Goal: Task Accomplishment & Management: Complete application form

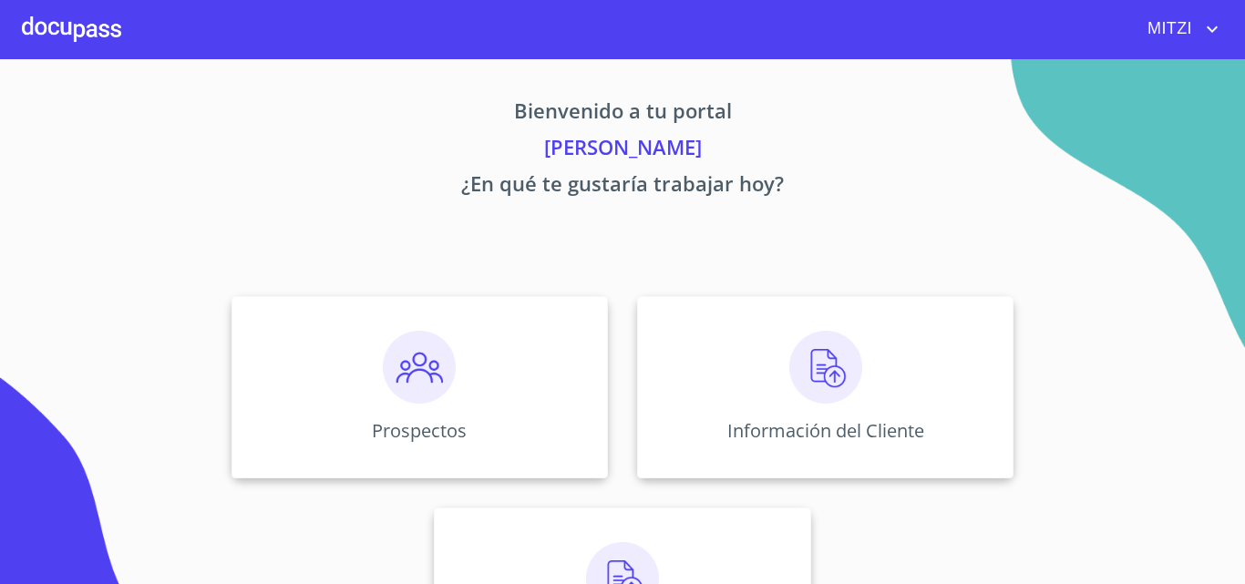
click at [1088, 357] on div "Prospectos Información del Cliente Asignación de Ventas" at bounding box center [622, 493] width 1130 height 423
click at [507, 330] on div "Prospectos" at bounding box center [419, 387] width 376 height 182
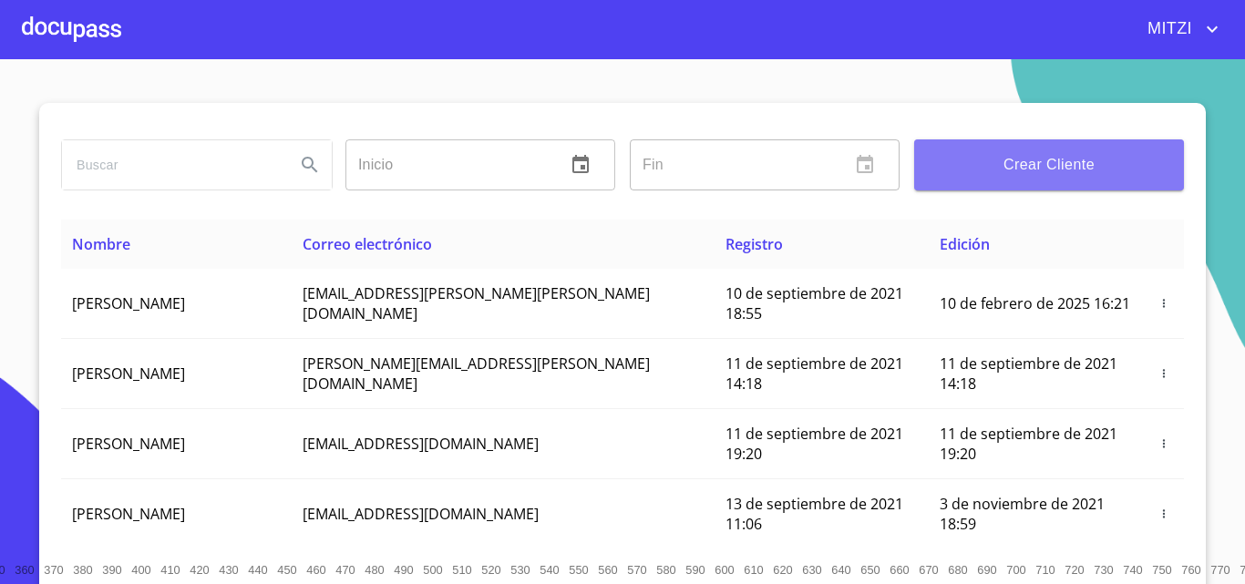
click at [1052, 171] on span "Crear Cliente" at bounding box center [1049, 165] width 241 height 26
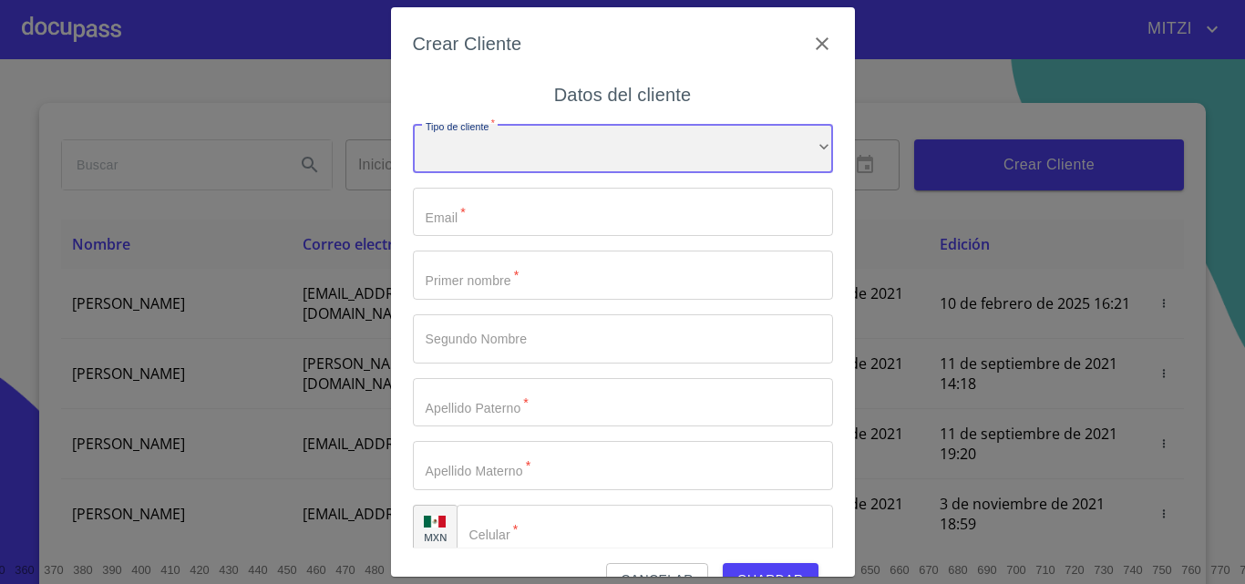
click at [593, 160] on div "​" at bounding box center [623, 148] width 420 height 49
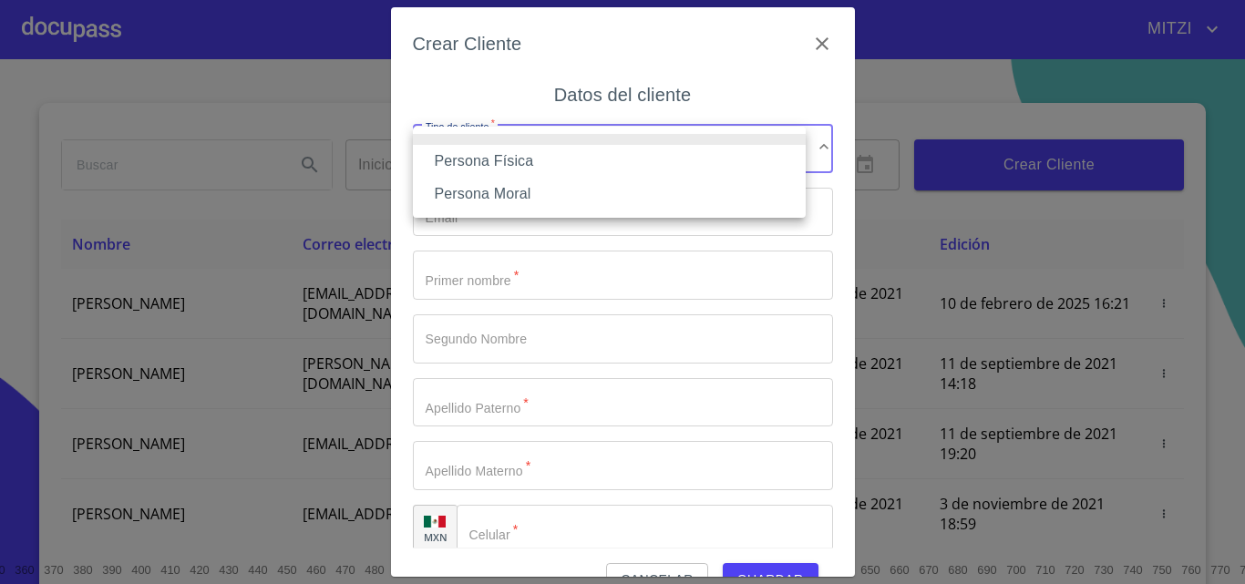
click at [473, 155] on li "Persona Física" at bounding box center [609, 161] width 393 height 33
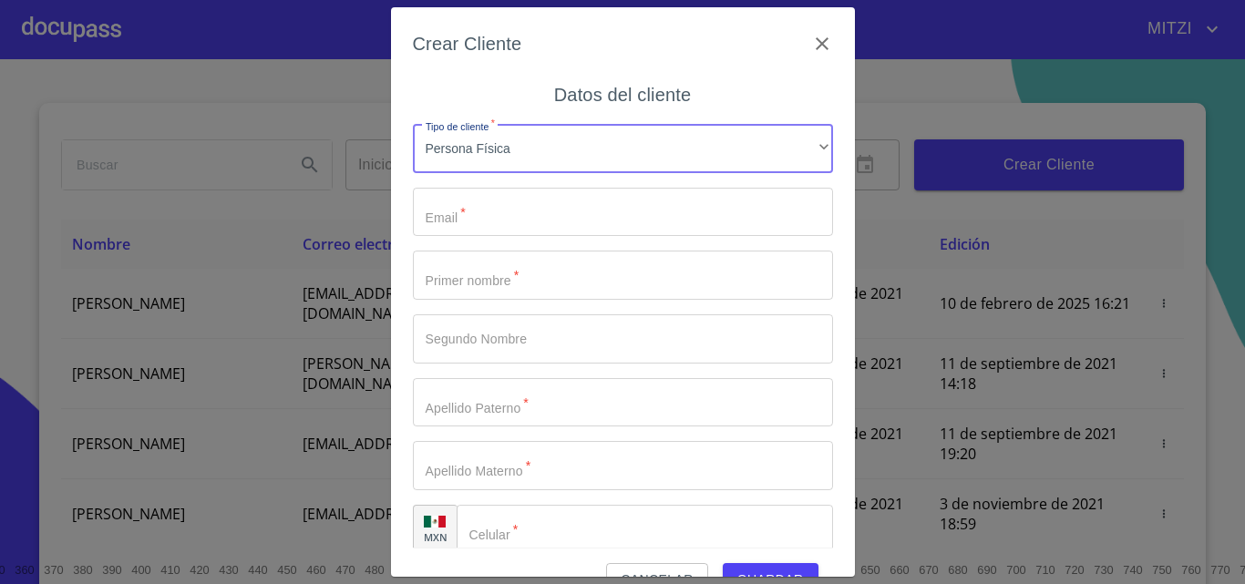
click at [489, 212] on input "Tipo de cliente   *" at bounding box center [623, 212] width 420 height 49
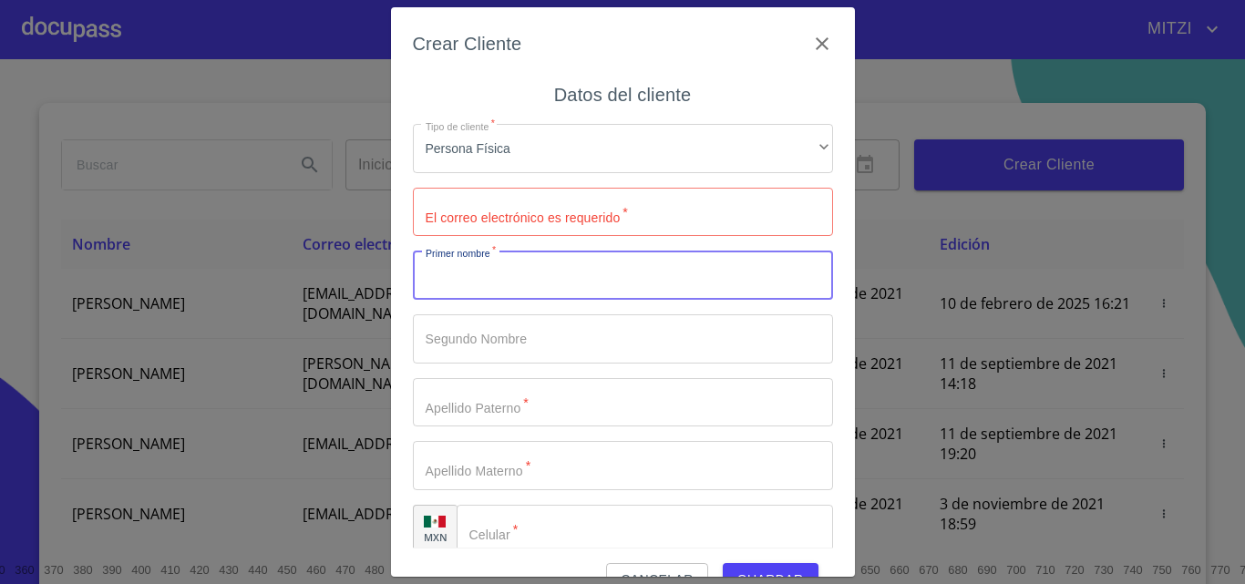
click at [488, 275] on input "Tipo de cliente   *" at bounding box center [623, 275] width 420 height 49
type input "[PERSON_NAME]"
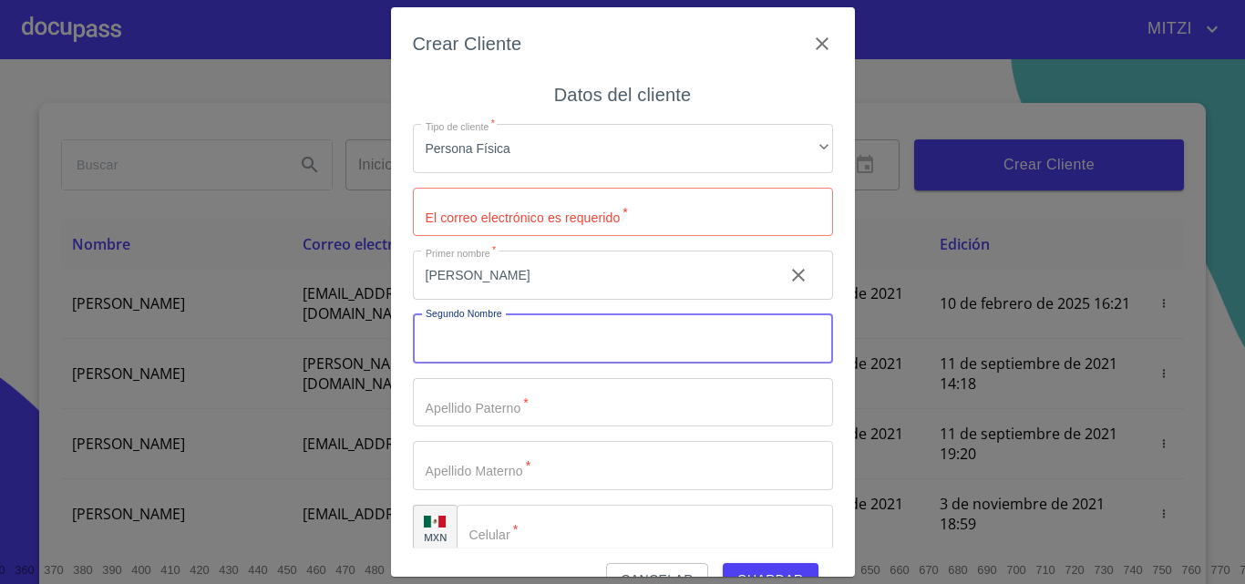
click at [624, 276] on input "[PERSON_NAME]" at bounding box center [591, 275] width 356 height 49
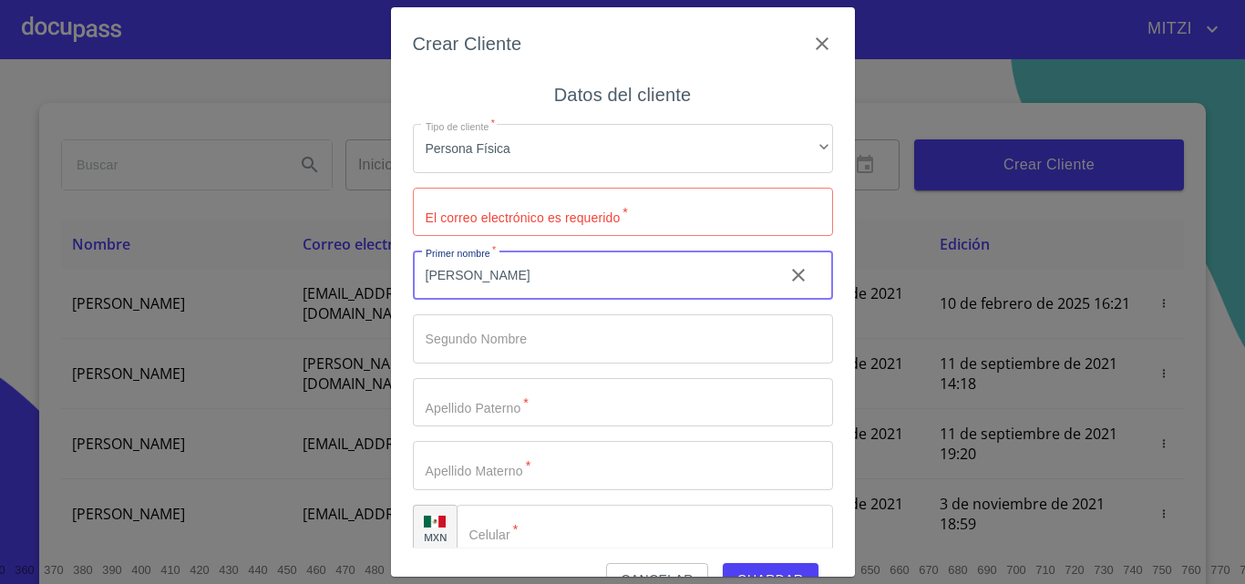
click at [624, 276] on input "[PERSON_NAME]" at bounding box center [591, 275] width 356 height 49
click at [723, 563] on button "Guardar" at bounding box center [771, 580] width 96 height 34
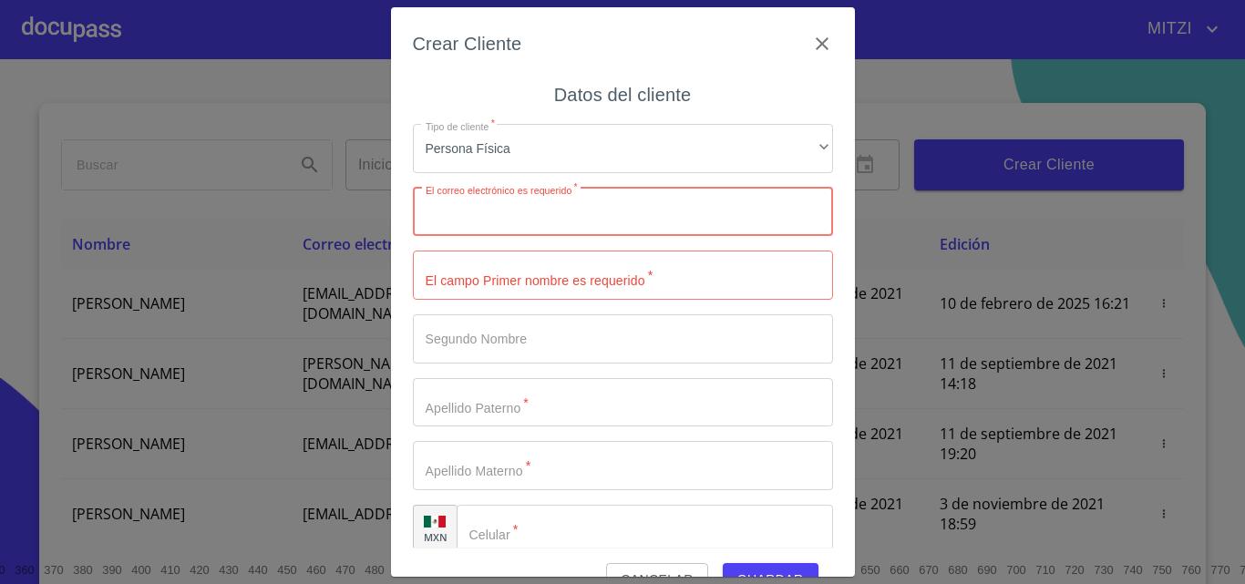
click at [513, 280] on input "Tipo de cliente   *" at bounding box center [623, 275] width 420 height 49
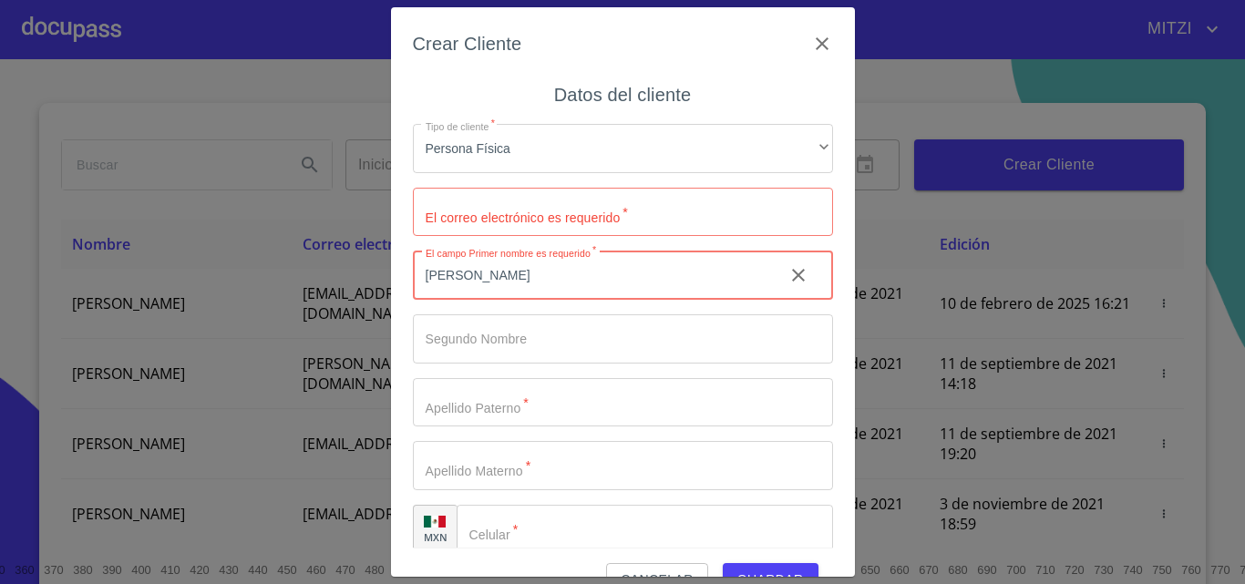
type input "[PERSON_NAME]"
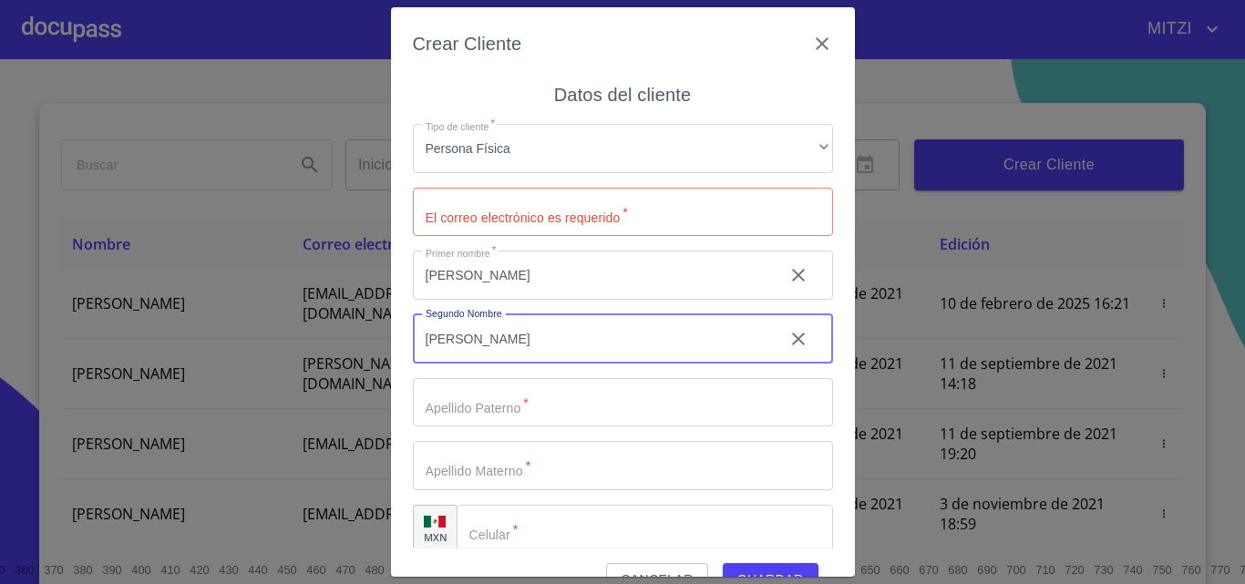
type input "[PERSON_NAME]"
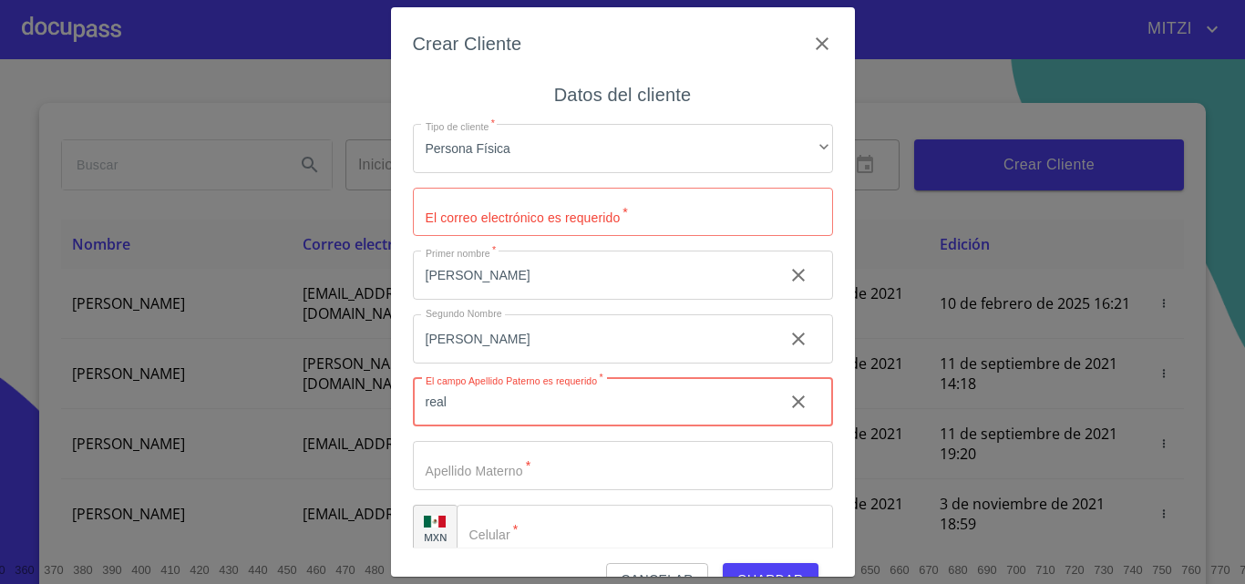
type input "real"
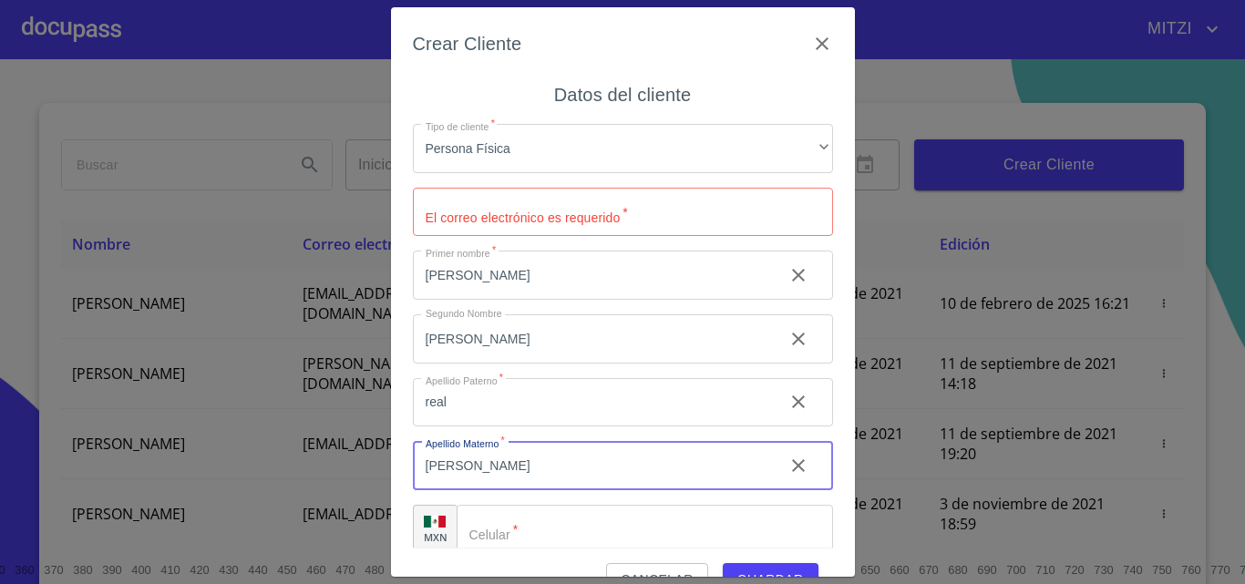
type input "[PERSON_NAME]"
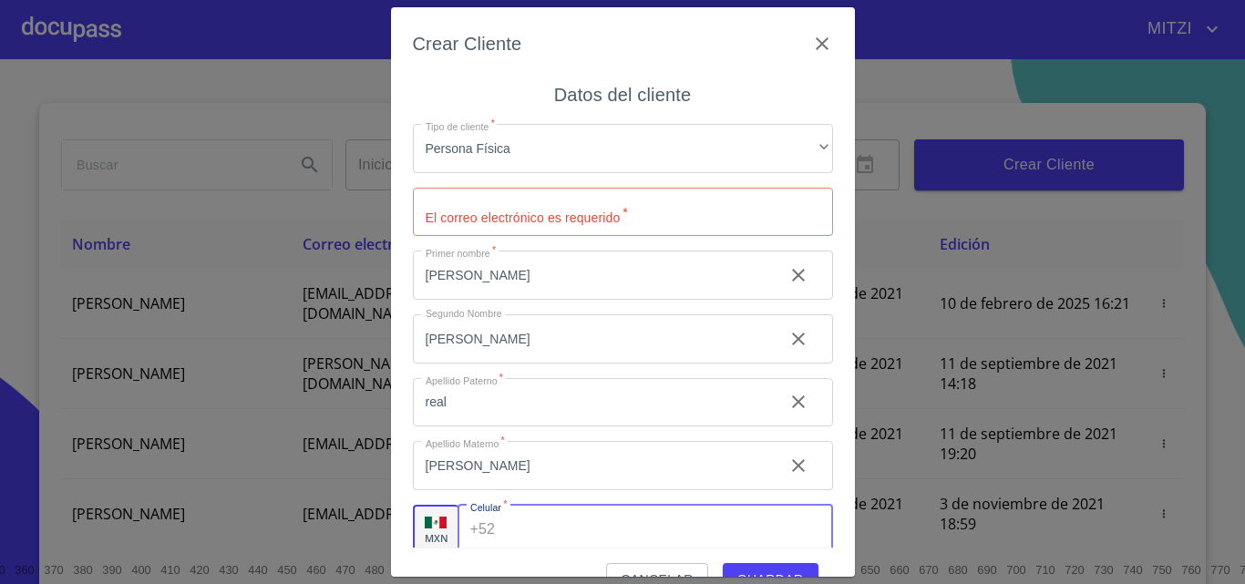
scroll to position [6, 0]
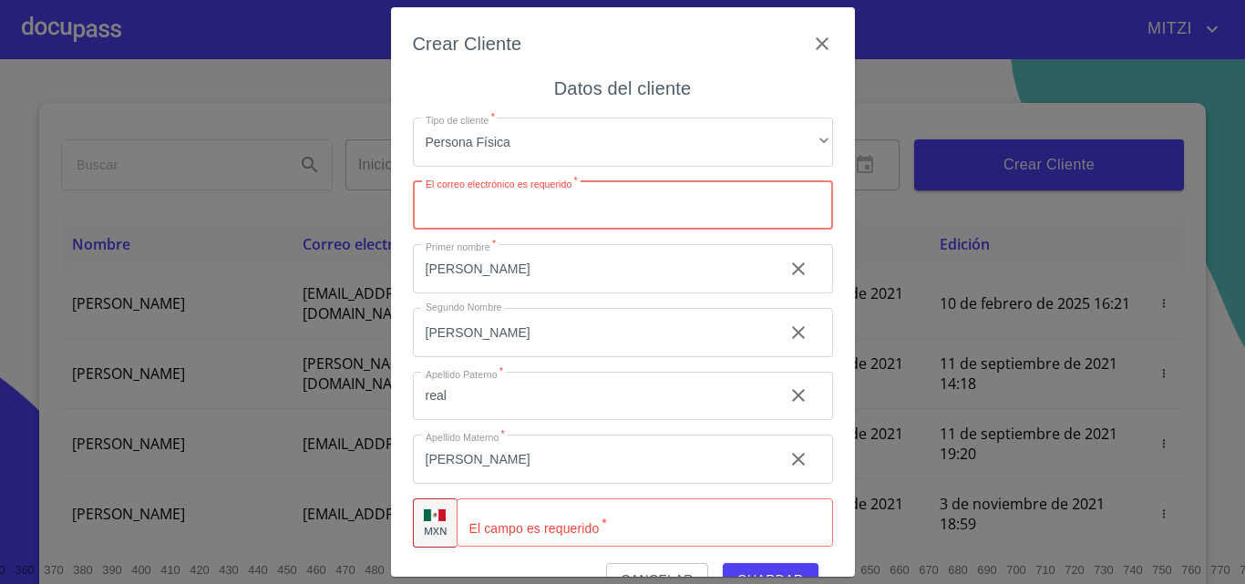
click at [509, 206] on input "Tipo de cliente   *" at bounding box center [623, 205] width 420 height 49
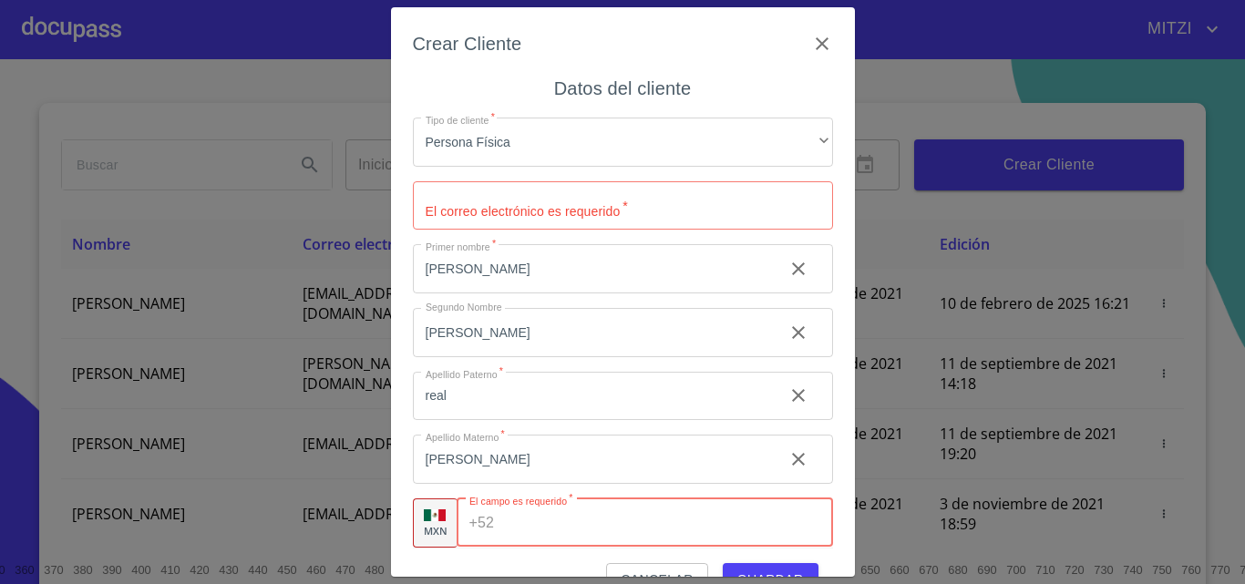
click at [523, 510] on input "Tipo de cliente   *" at bounding box center [666, 523] width 331 height 49
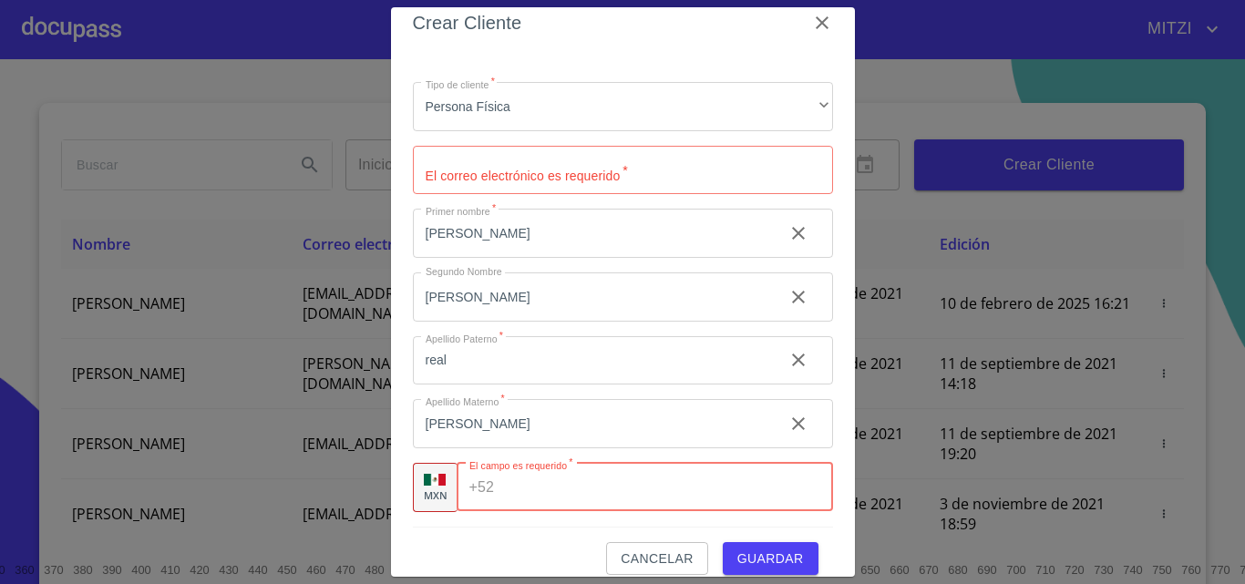
scroll to position [41, 0]
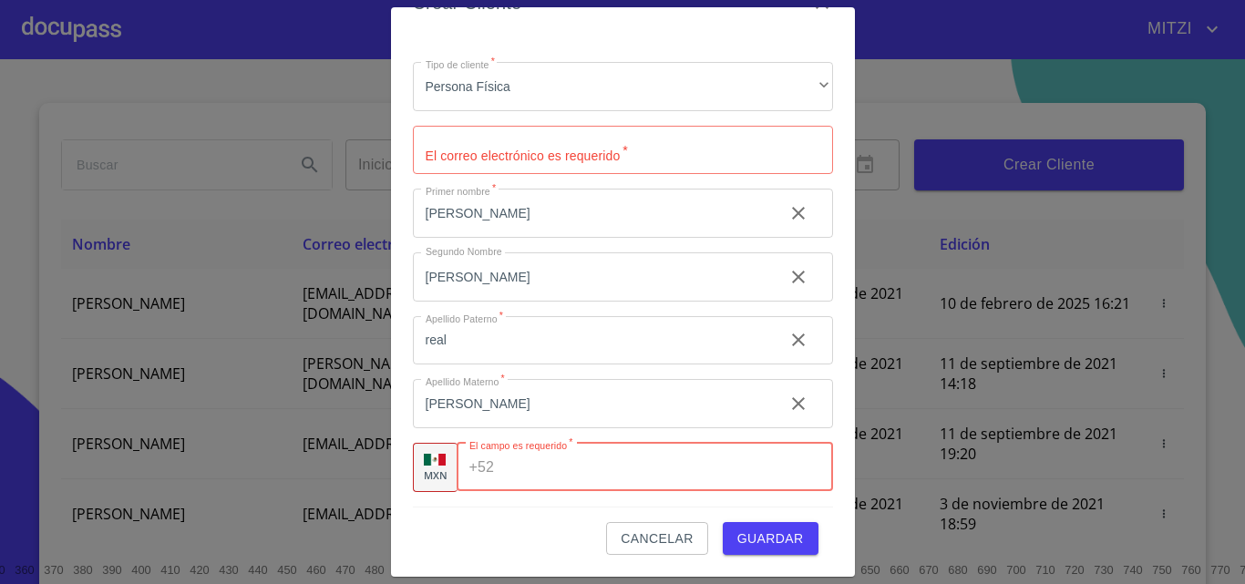
click at [648, 530] on span "Cancelar" at bounding box center [657, 539] width 72 height 23
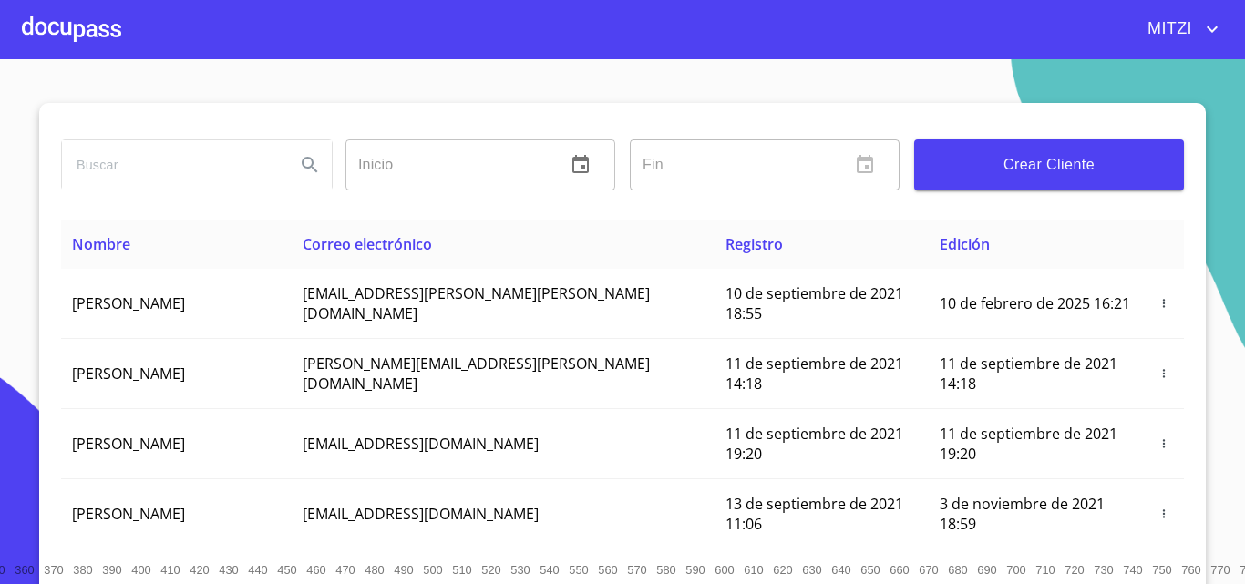
click at [28, 44] on div at bounding box center [71, 29] width 99 height 58
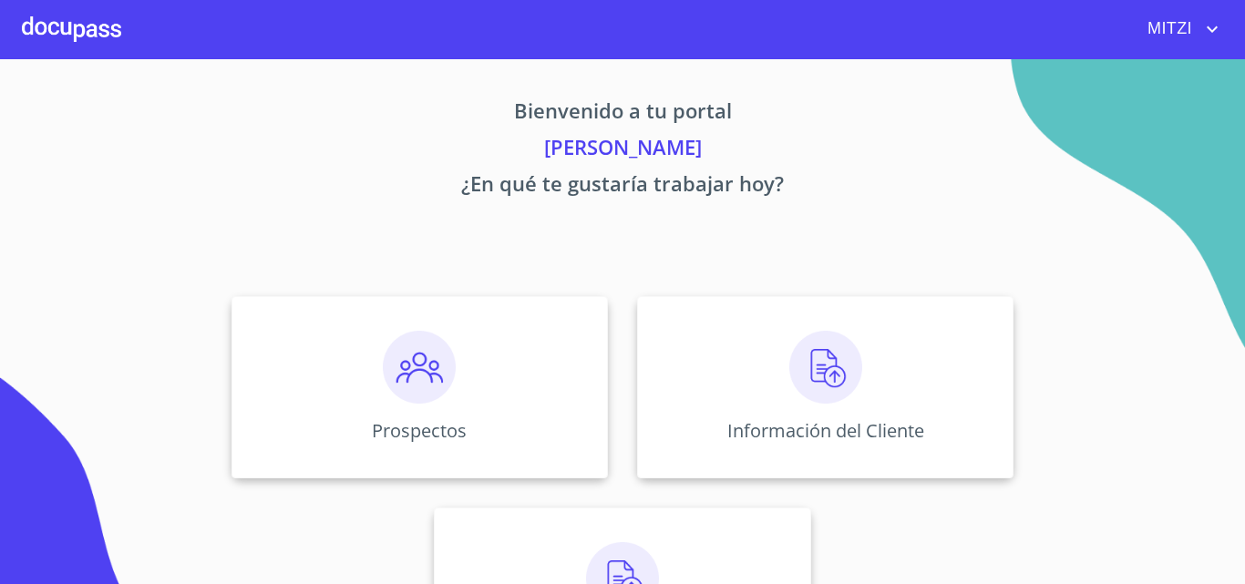
click at [52, 17] on div at bounding box center [71, 29] width 99 height 58
click at [748, 356] on div "Información del Cliente" at bounding box center [825, 387] width 376 height 182
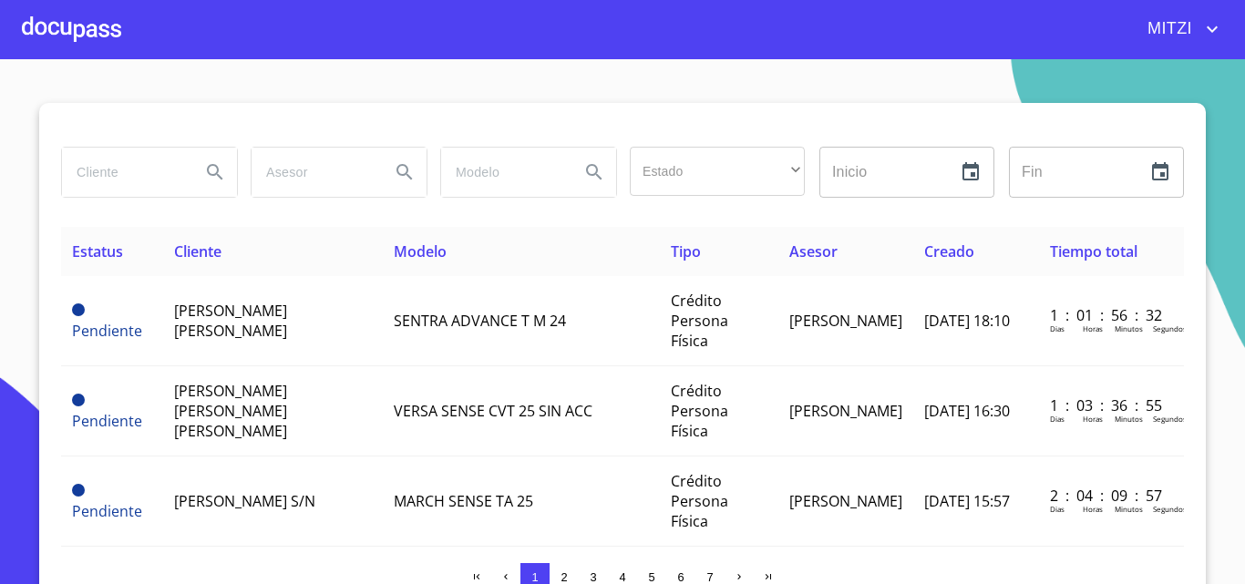
click at [150, 167] on input "search" at bounding box center [124, 172] width 124 height 49
type input "o"
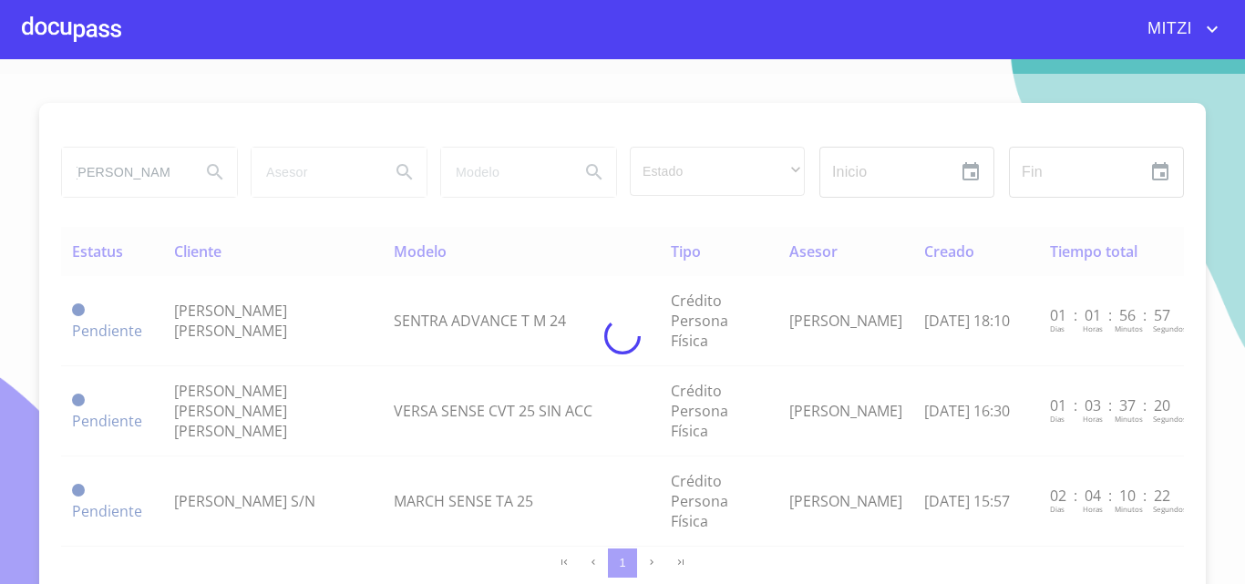
scroll to position [0, 10]
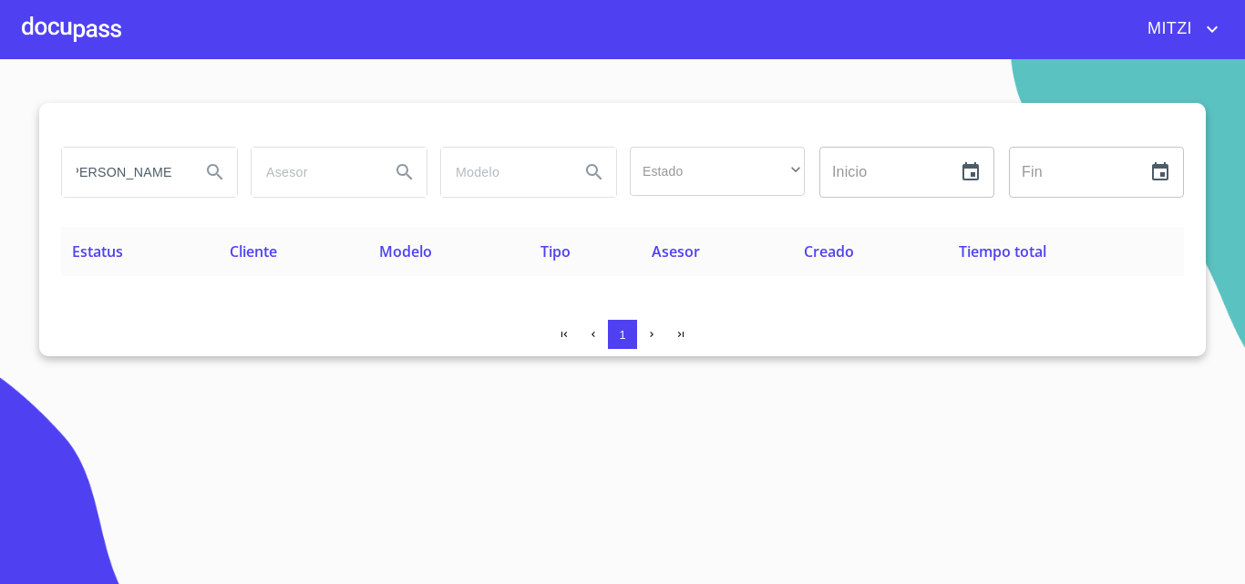
type input "[PERSON_NAME]"
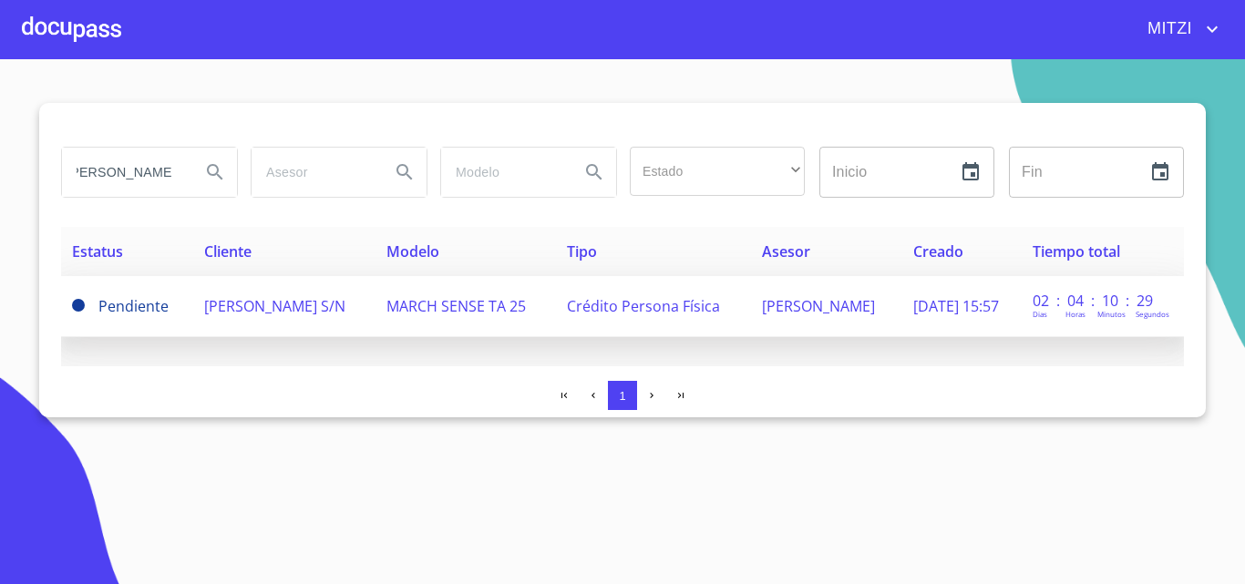
scroll to position [0, 0]
click at [404, 305] on span "MARCH SENSE TA 25" at bounding box center [455, 306] width 139 height 20
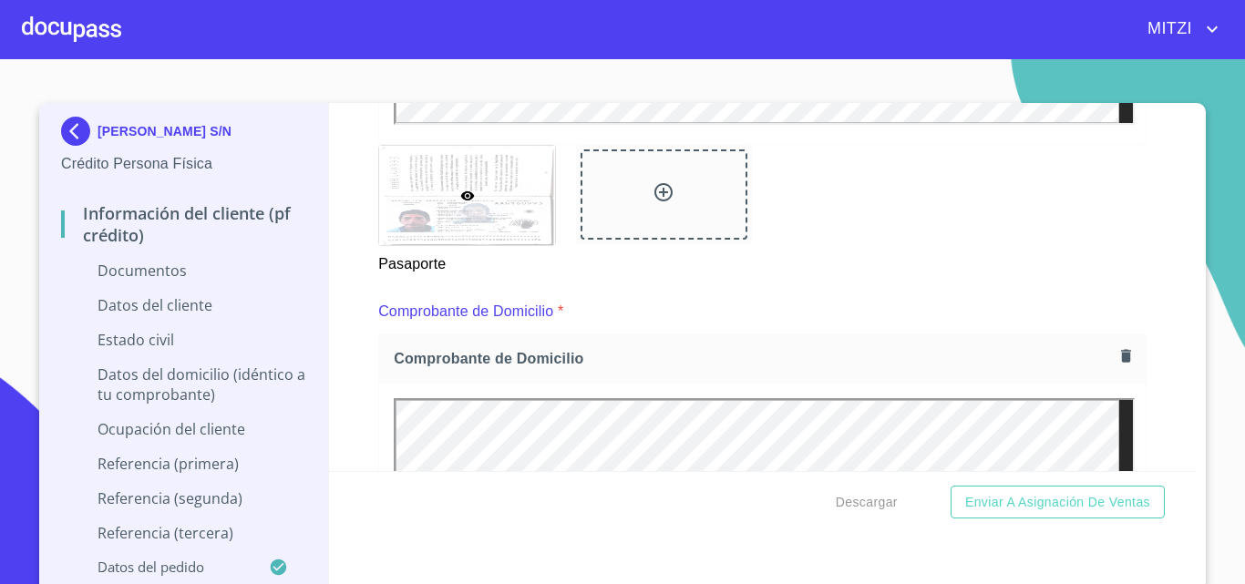
scroll to position [820, 0]
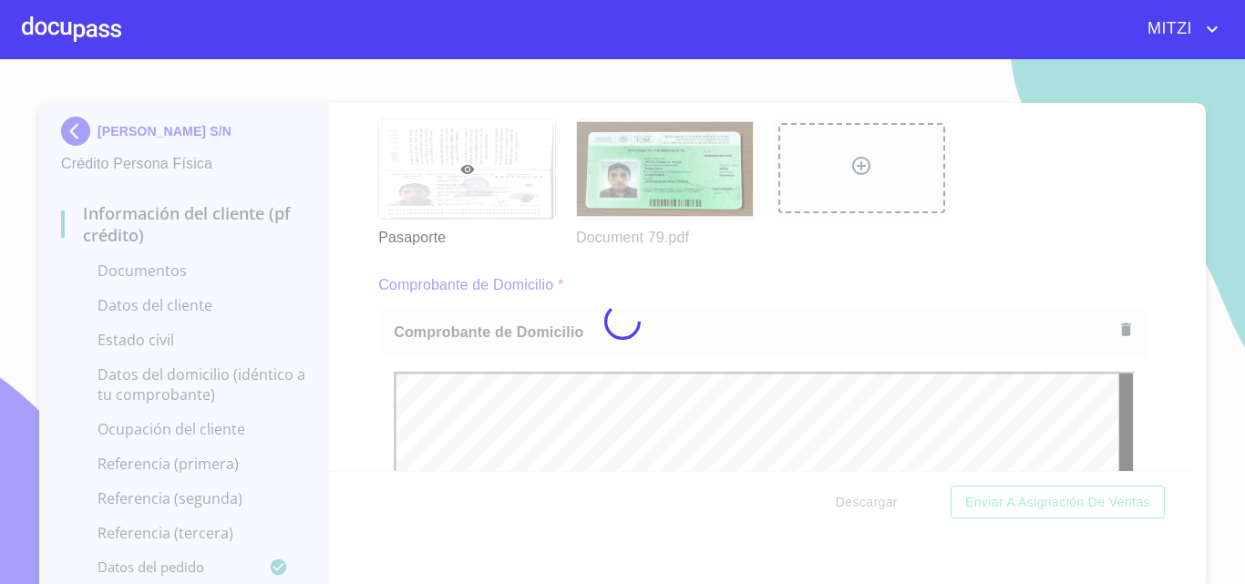
click at [760, 284] on div at bounding box center [622, 321] width 1245 height 525
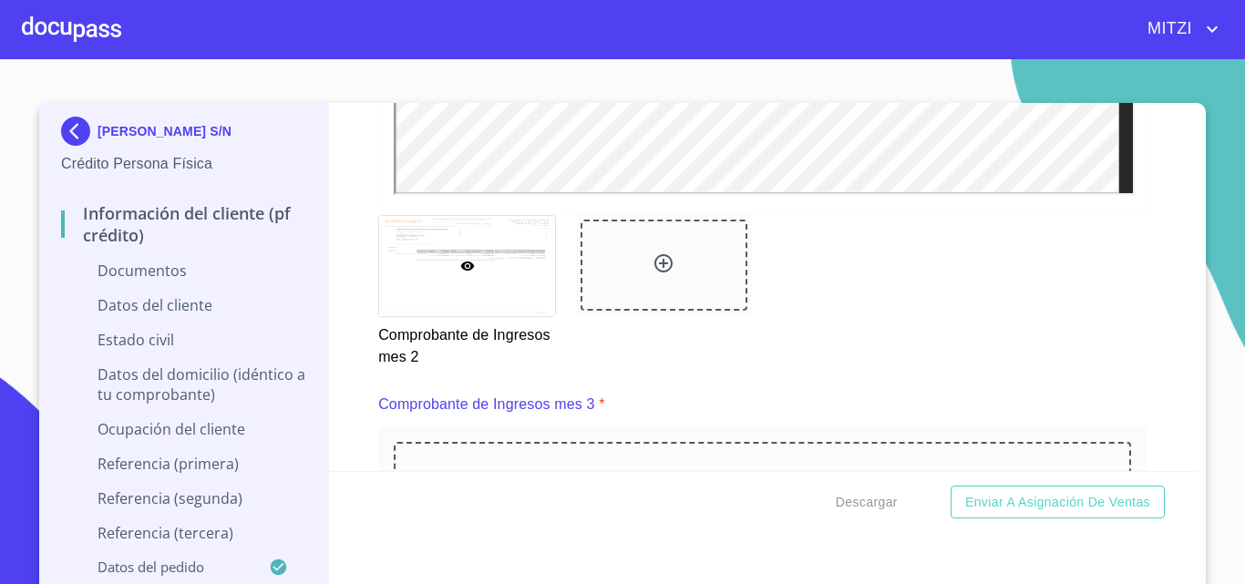
scroll to position [3281, 0]
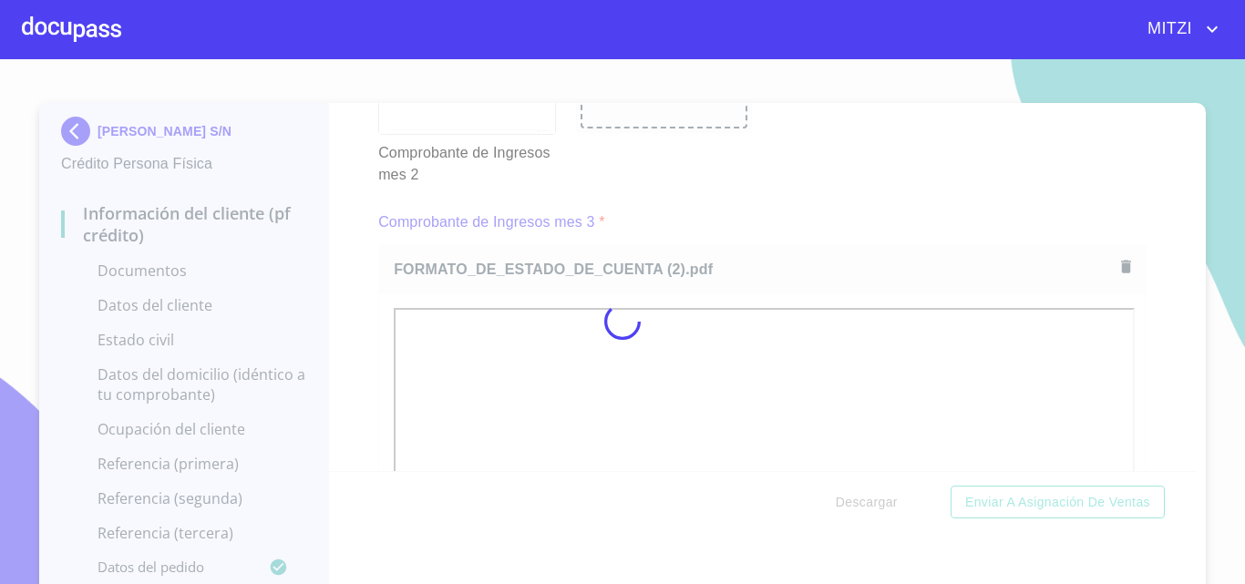
click at [778, 214] on div at bounding box center [622, 321] width 1245 height 525
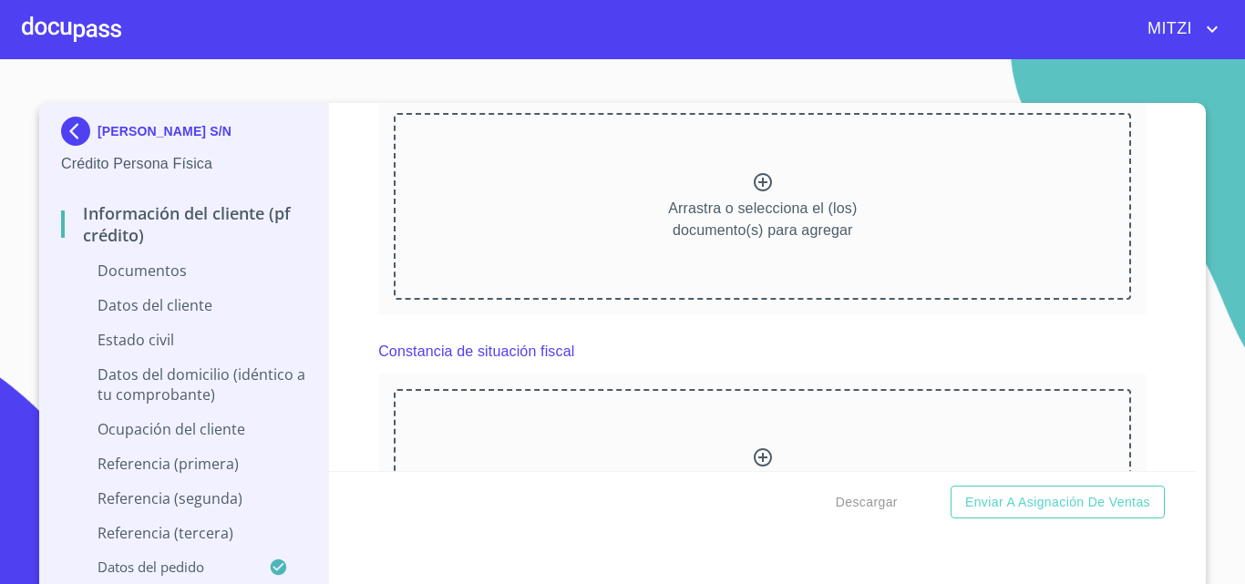
scroll to position [4182, 0]
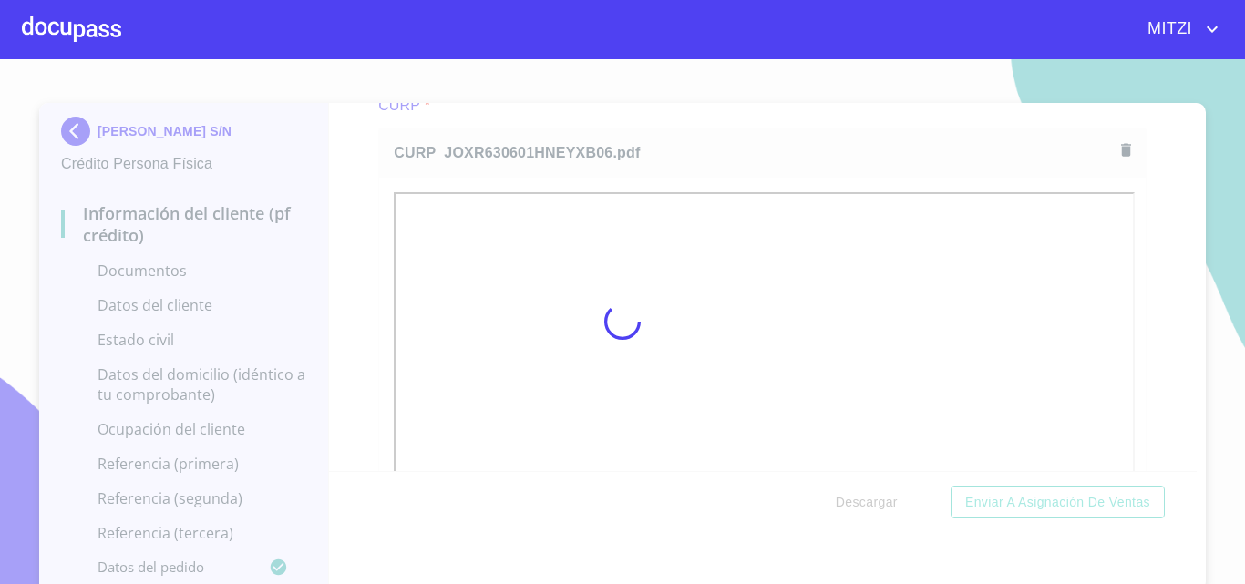
click at [688, 112] on div at bounding box center [622, 321] width 1245 height 525
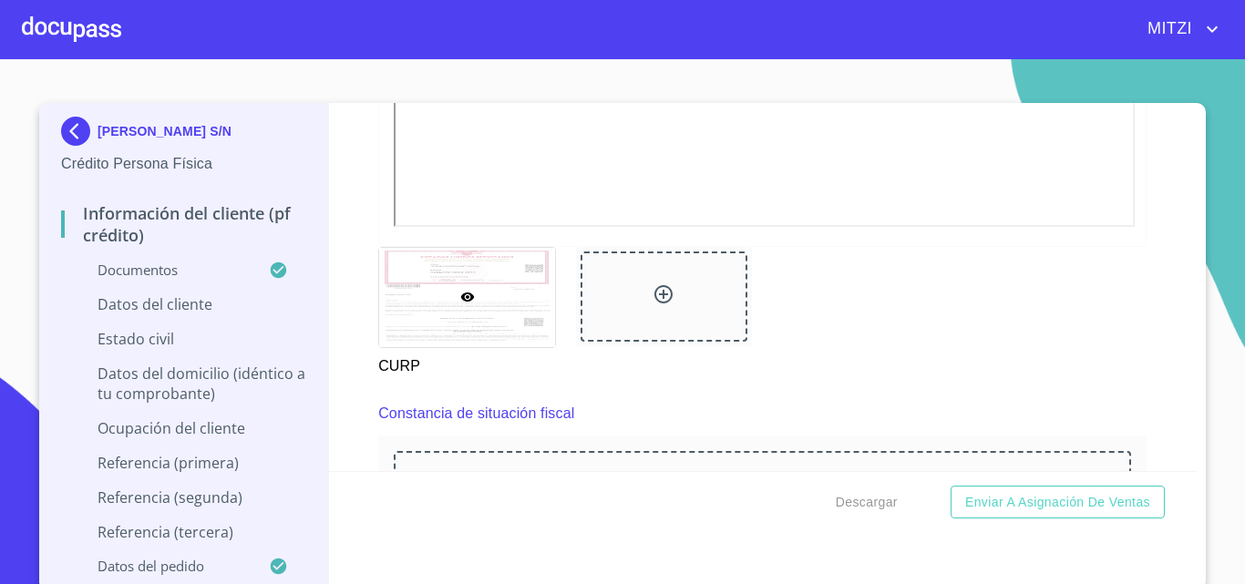
scroll to position [4820, 0]
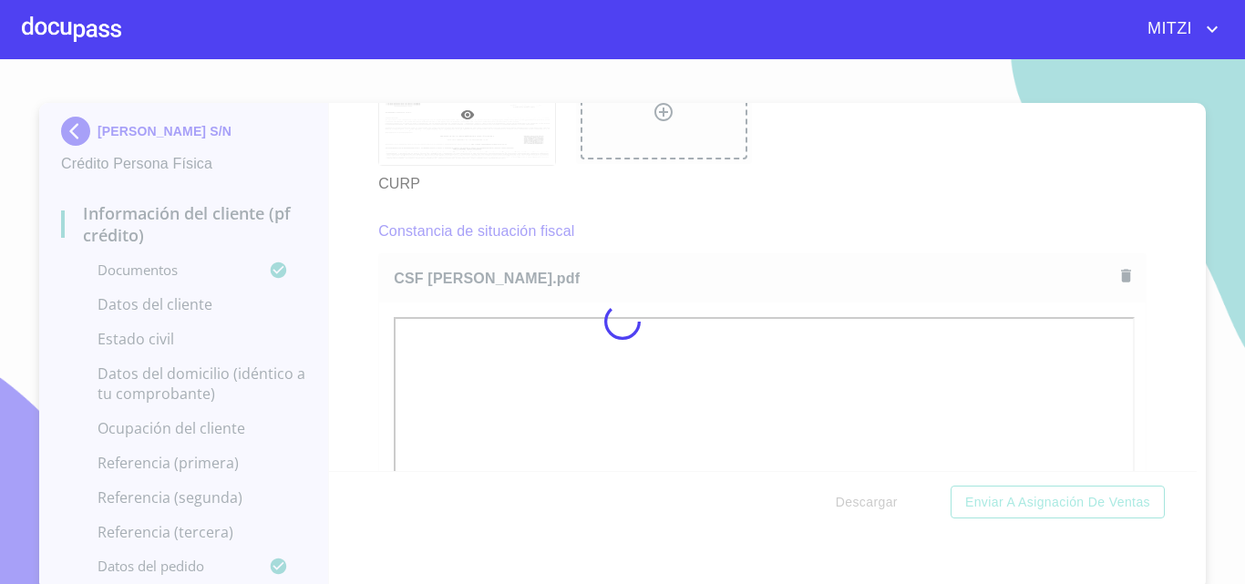
click at [756, 205] on div at bounding box center [622, 321] width 1245 height 525
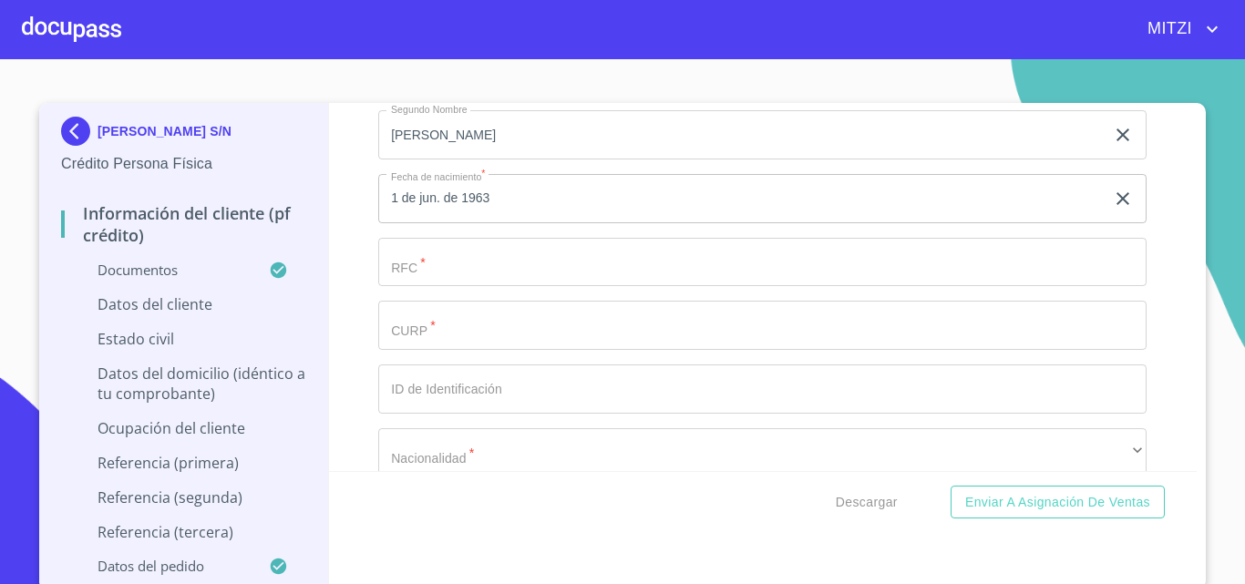
scroll to position [6005, 0]
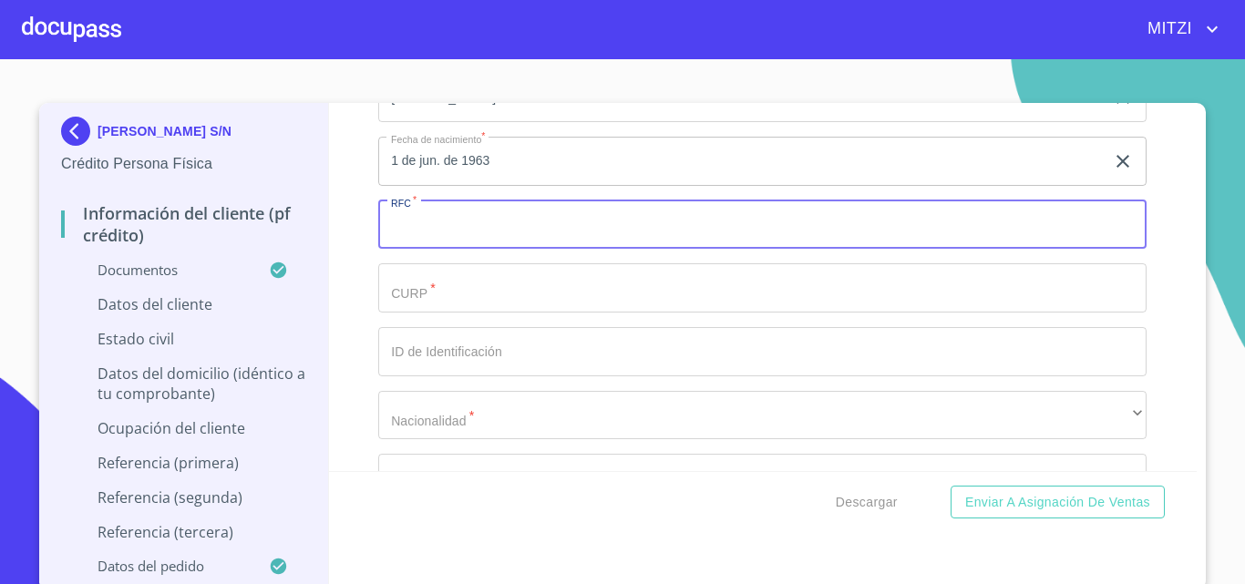
click at [526, 234] on input "Documento de identificación.   *" at bounding box center [762, 224] width 768 height 49
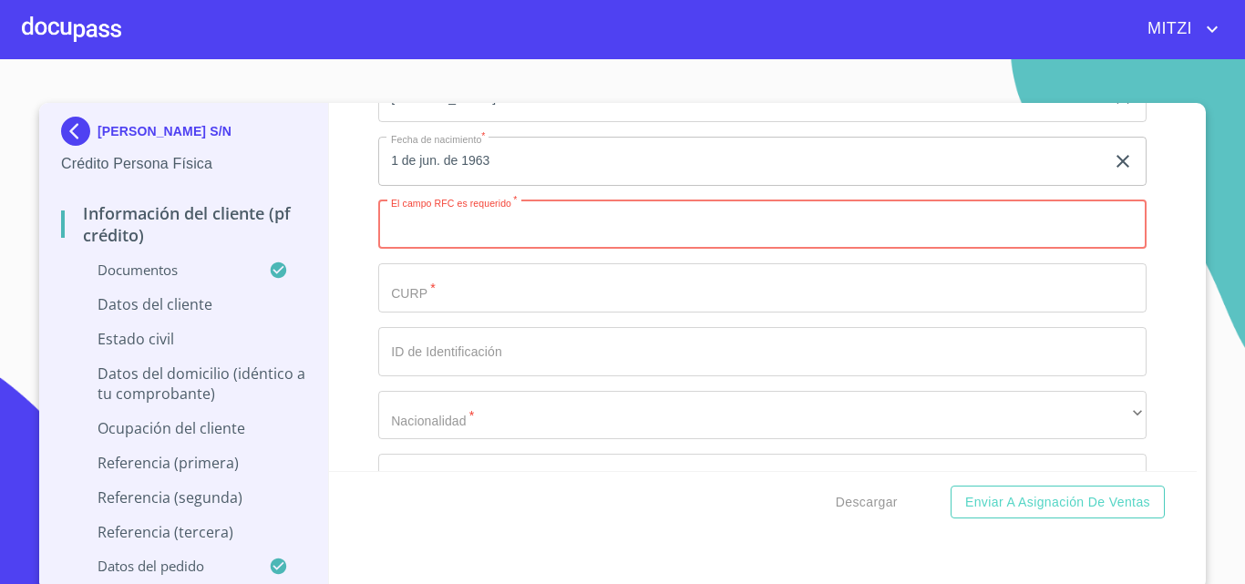
click at [496, 313] on input "Documento de identificación.   *" at bounding box center [762, 287] width 768 height 49
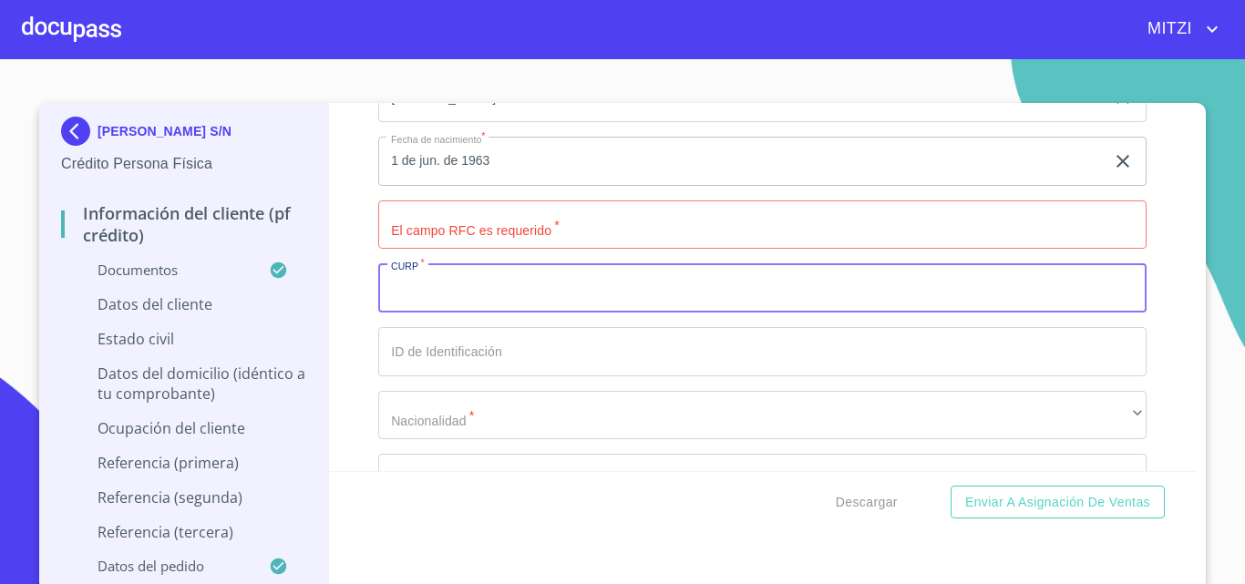
type input "V"
paste input "JOXR630601HNEYXB06"
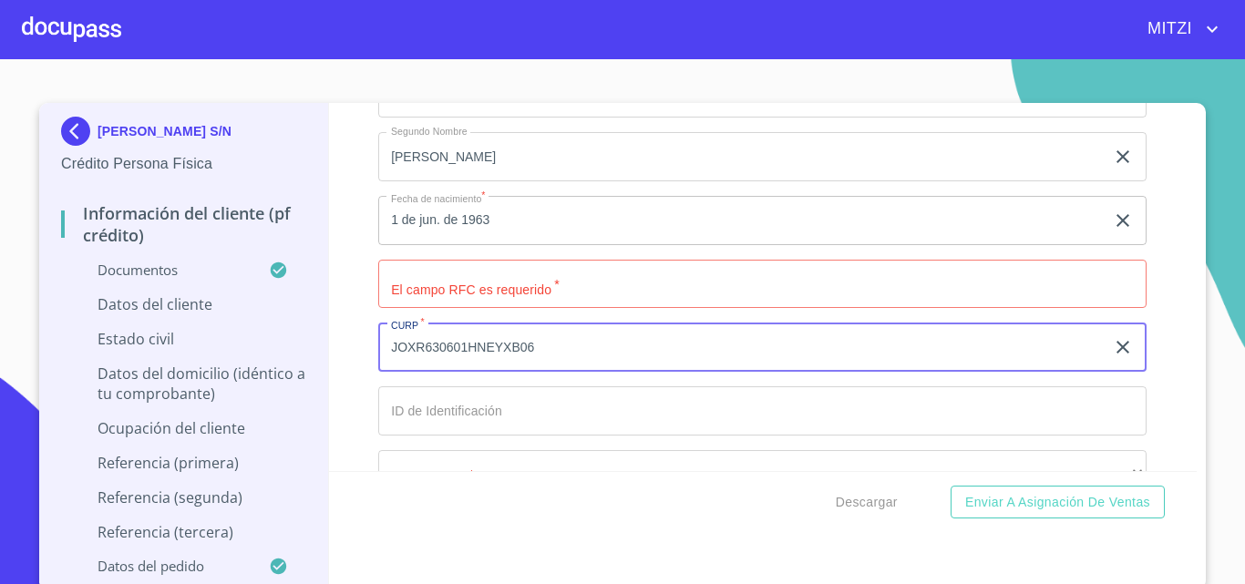
scroll to position [5914, 0]
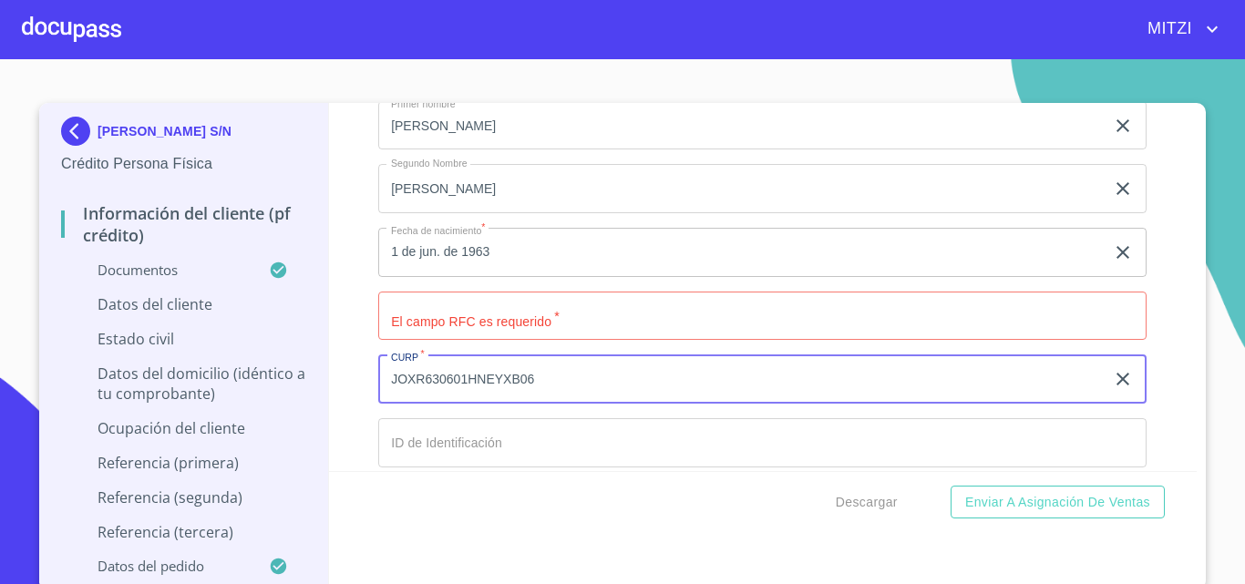
type input "JOXR630601HNEYXB06"
click at [606, 332] on input "Documento de identificación.   *" at bounding box center [762, 316] width 768 height 49
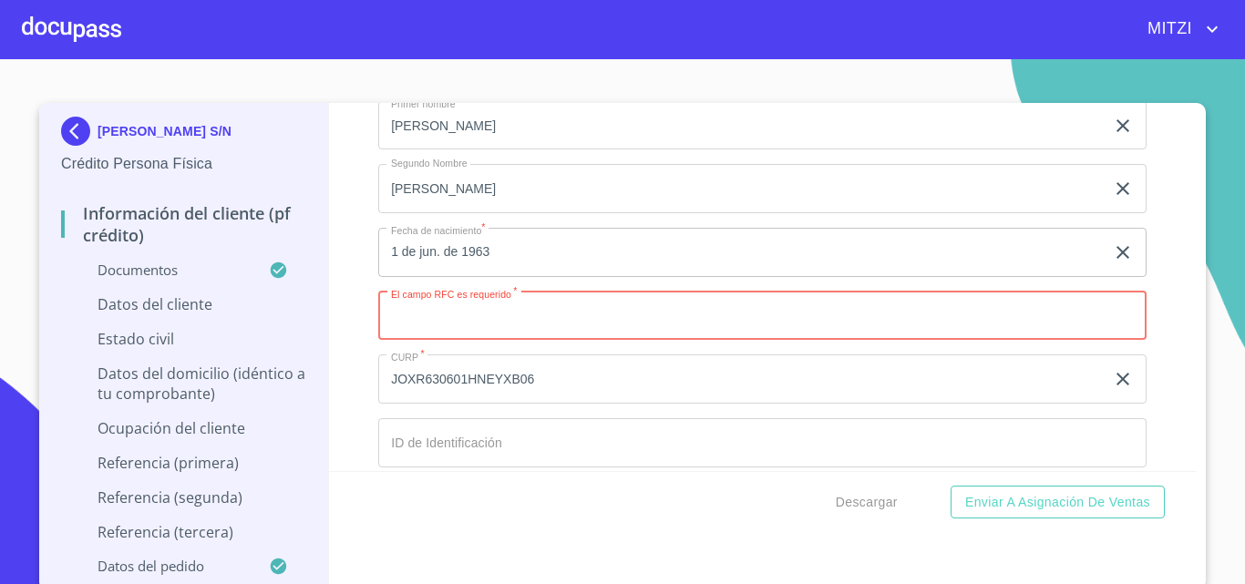
paste input "JORO630601GK9"
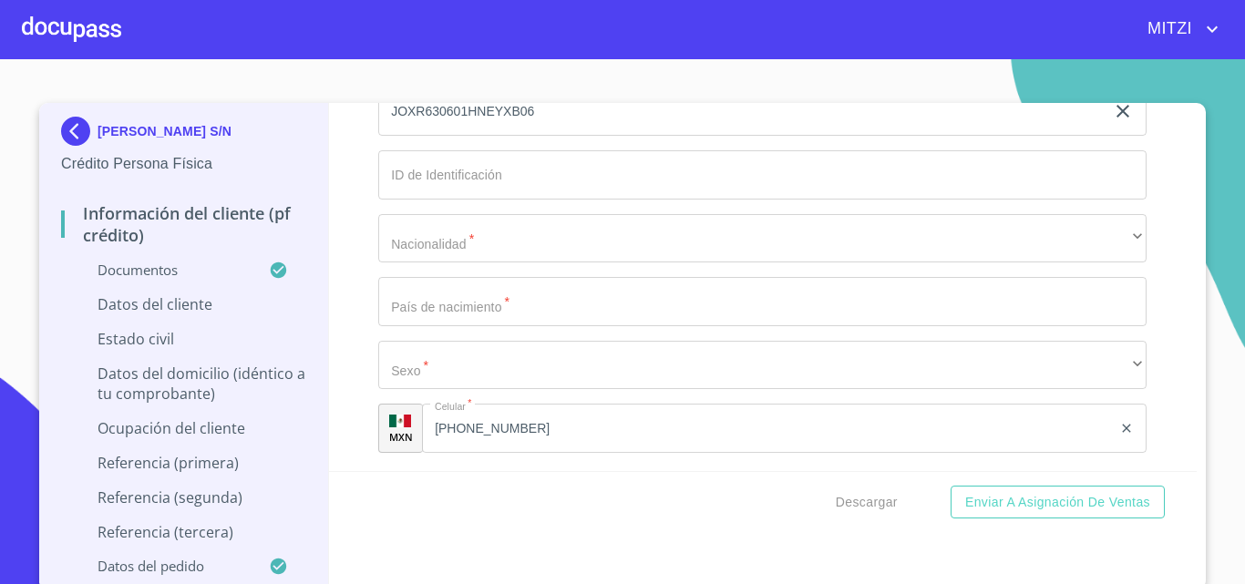
scroll to position [6096, 0]
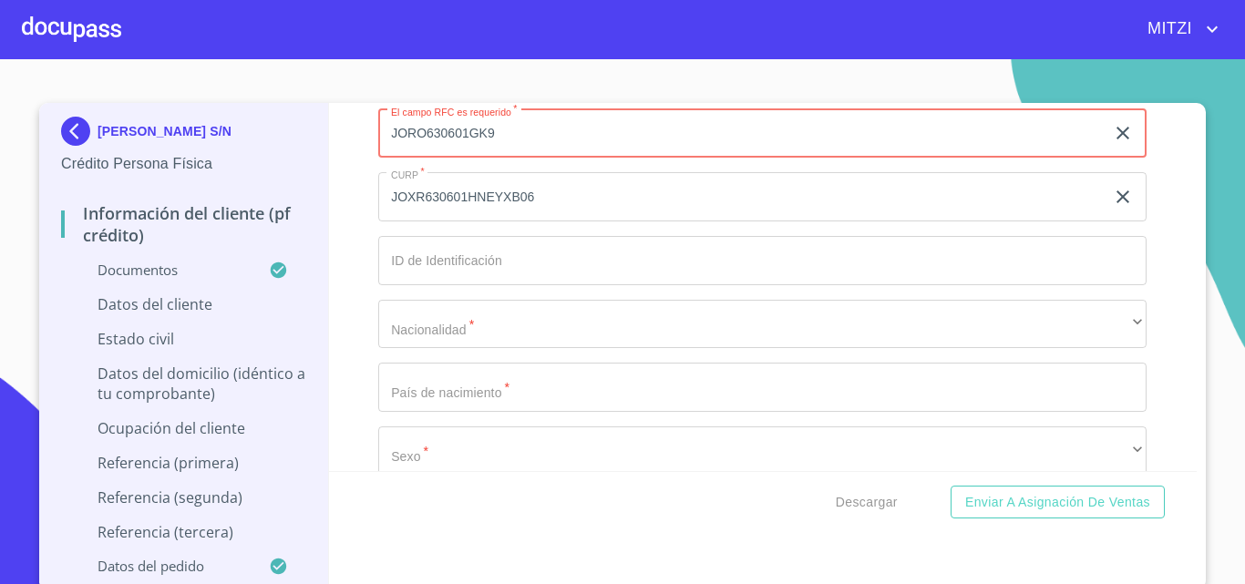
type input "JORO630601GK9"
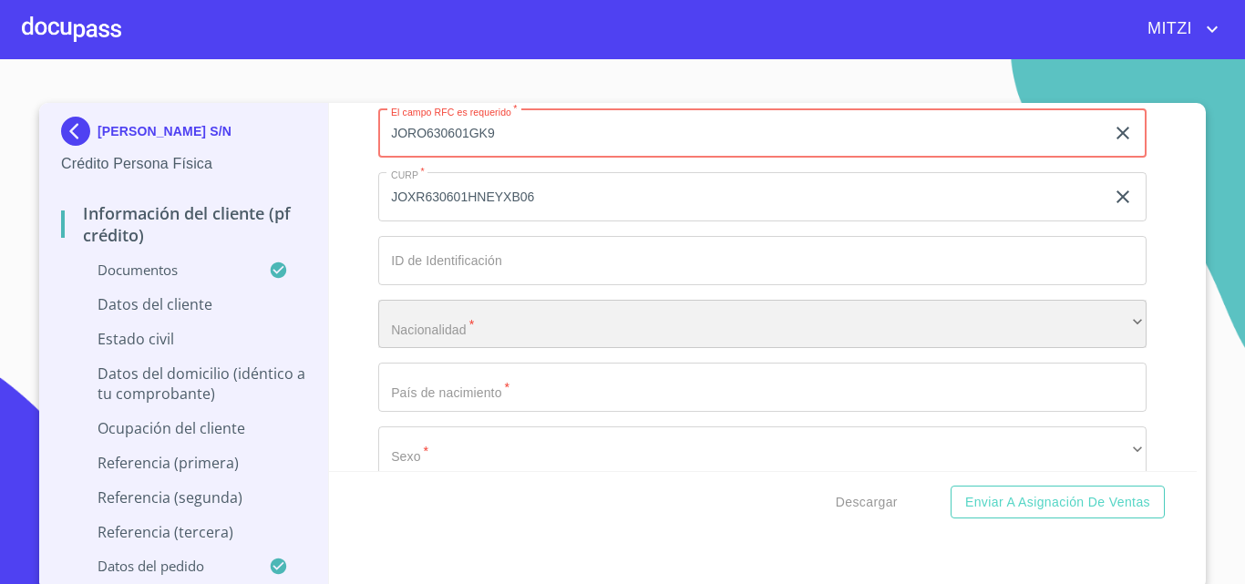
click at [449, 344] on div "​" at bounding box center [762, 324] width 768 height 49
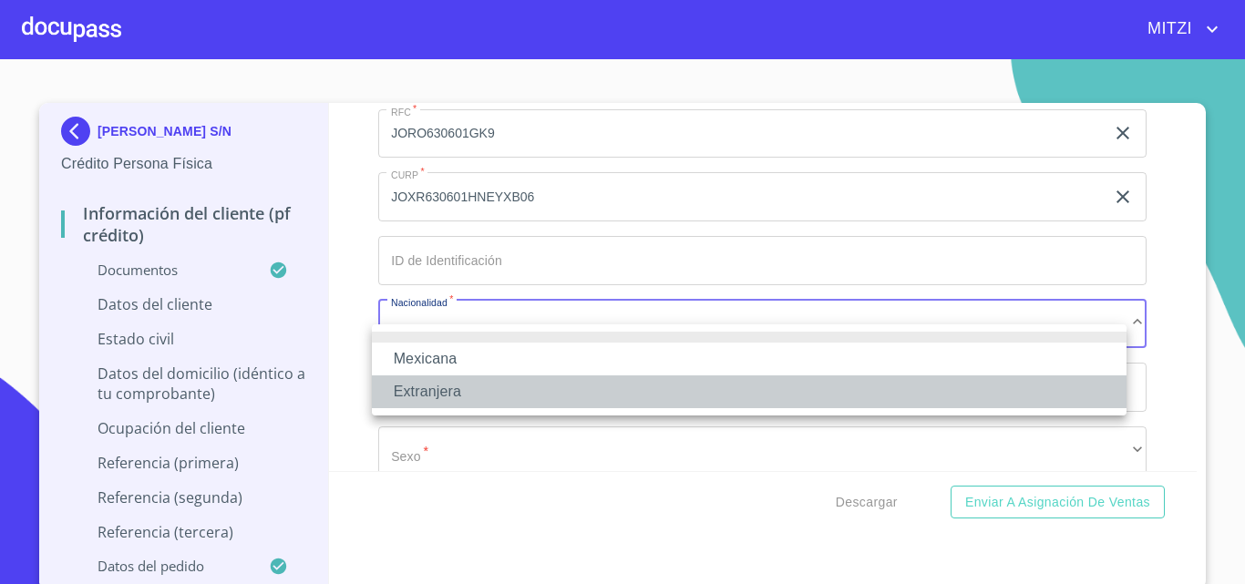
click at [427, 392] on li "Extranjera" at bounding box center [749, 391] width 755 height 33
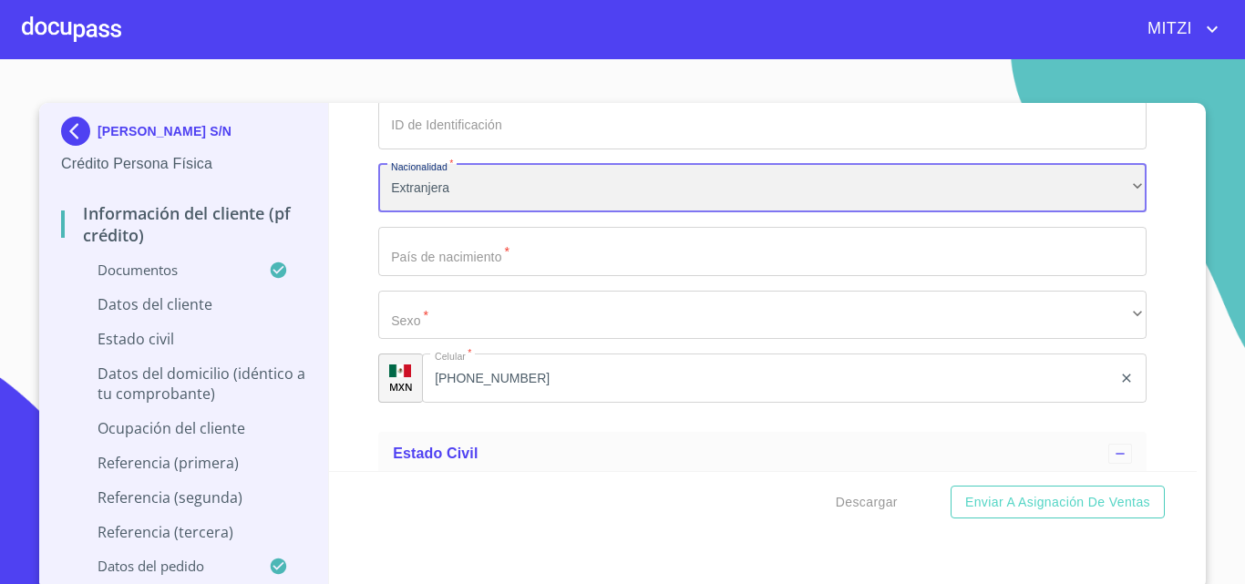
scroll to position [6278, 0]
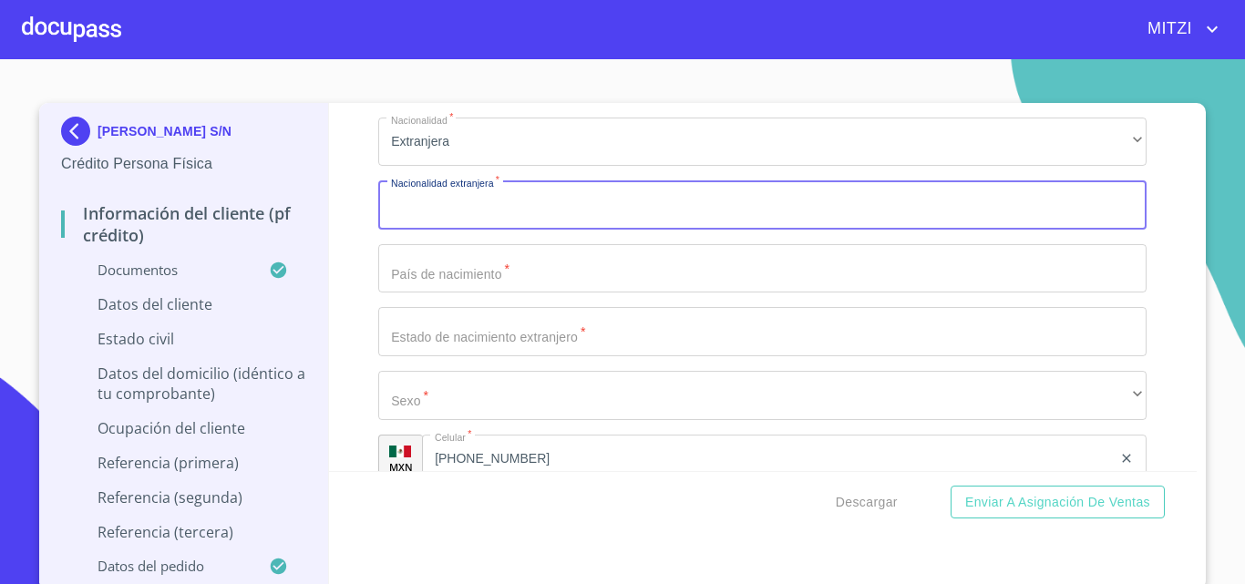
click at [452, 230] on input "Documento de identificación.   *" at bounding box center [762, 204] width 768 height 49
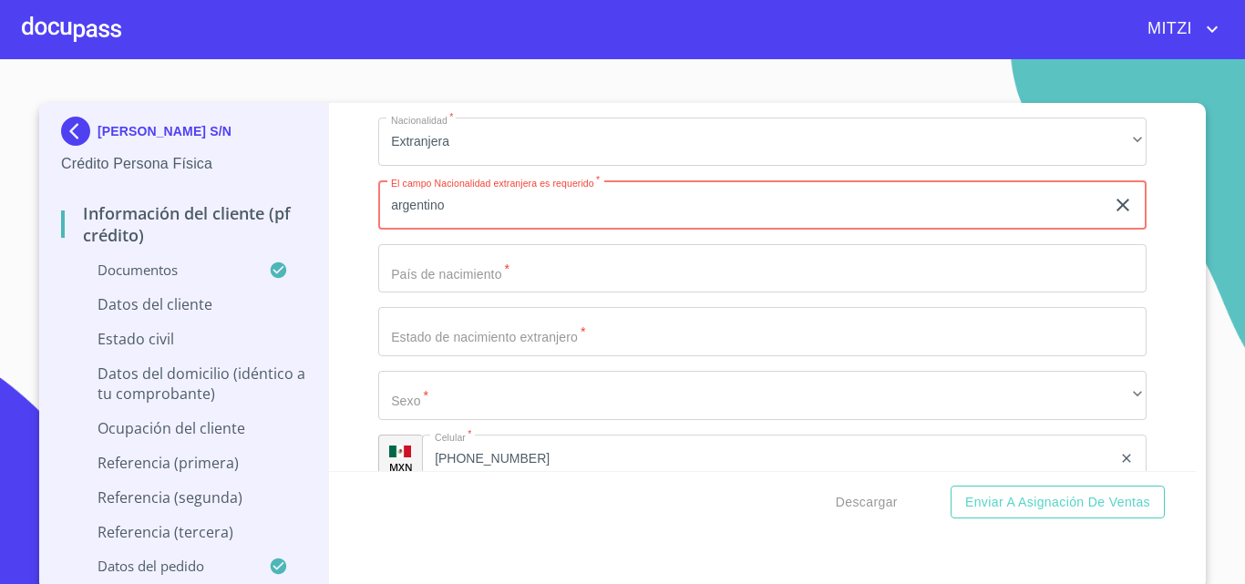
type input "argentino"
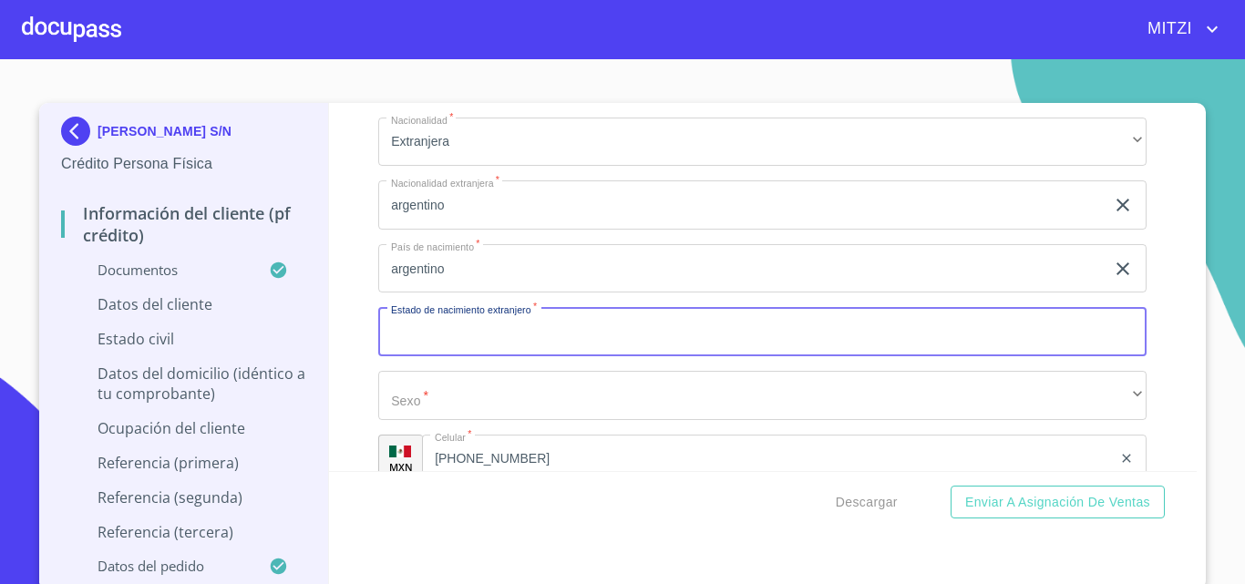
click at [490, 293] on input "argentino" at bounding box center [741, 268] width 726 height 49
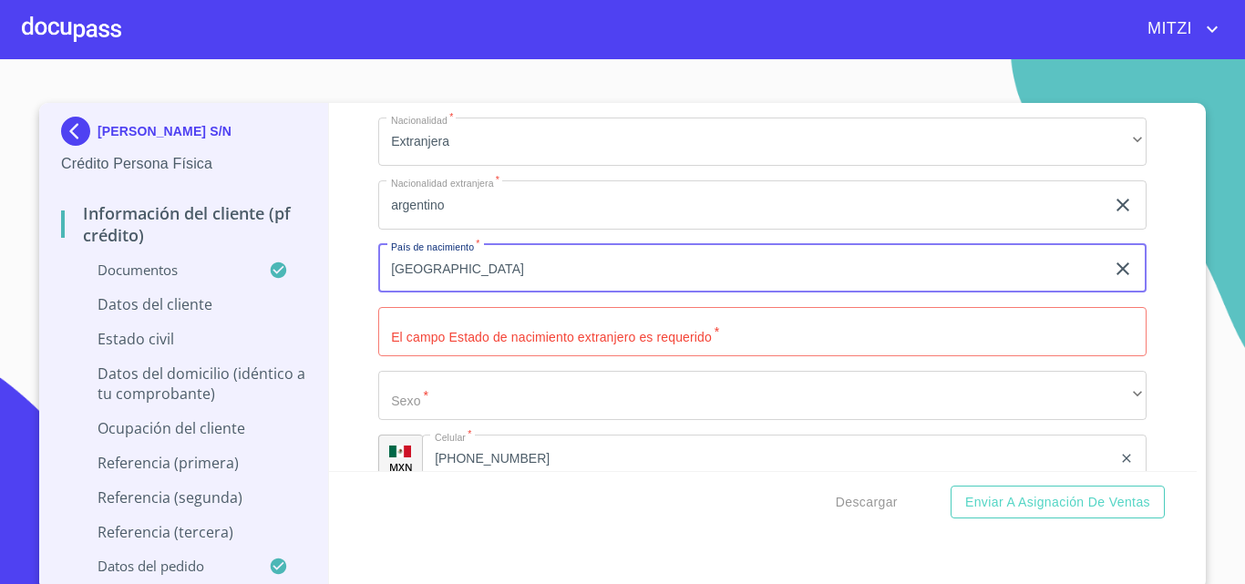
type input "[GEOGRAPHIC_DATA]"
